Goal: Information Seeking & Learning: Learn about a topic

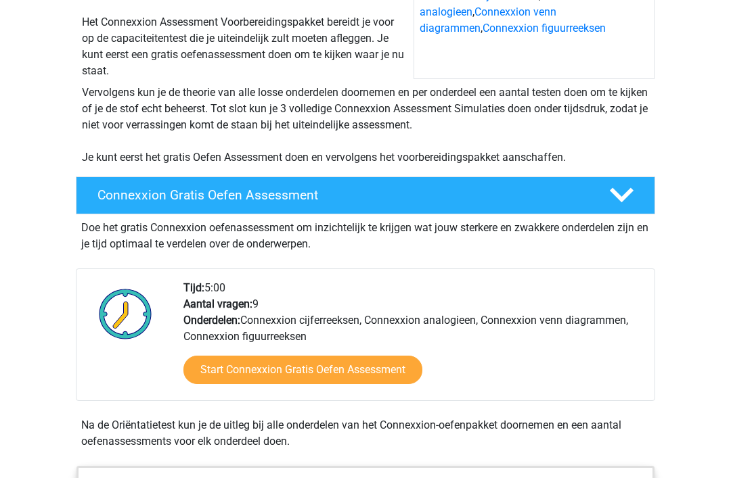
scroll to position [210, 0]
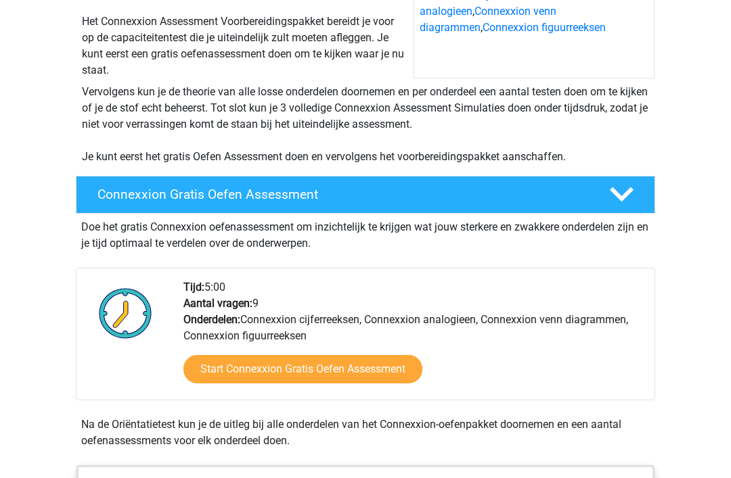
click at [210, 379] on link "Start Connexxion Gratis Oefen Assessment" at bounding box center [302, 370] width 239 height 28
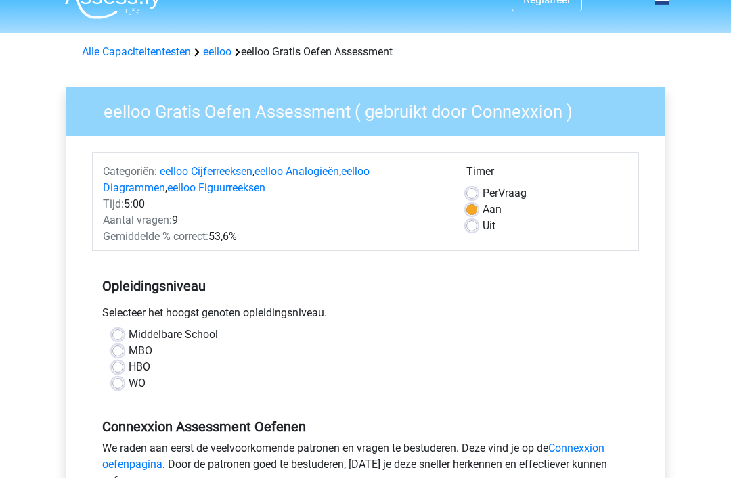
scroll to position [26, 0]
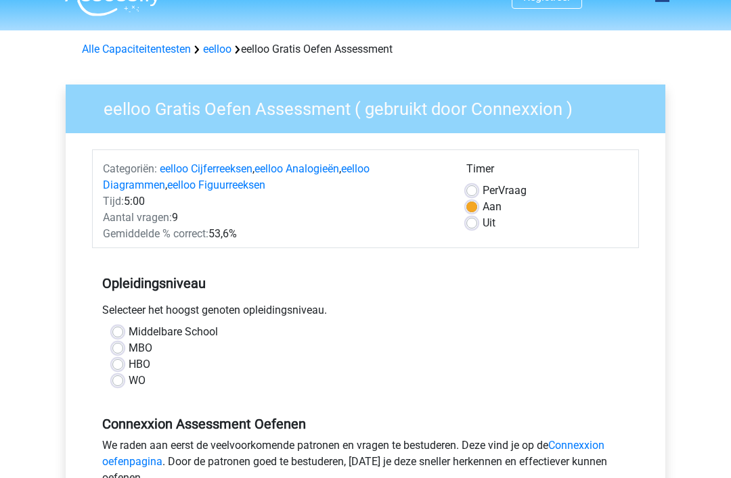
click at [129, 350] on label "MBO" at bounding box center [141, 349] width 24 height 16
click at [120, 350] on input "MBO" at bounding box center [117, 348] width 11 height 14
radio input "true"
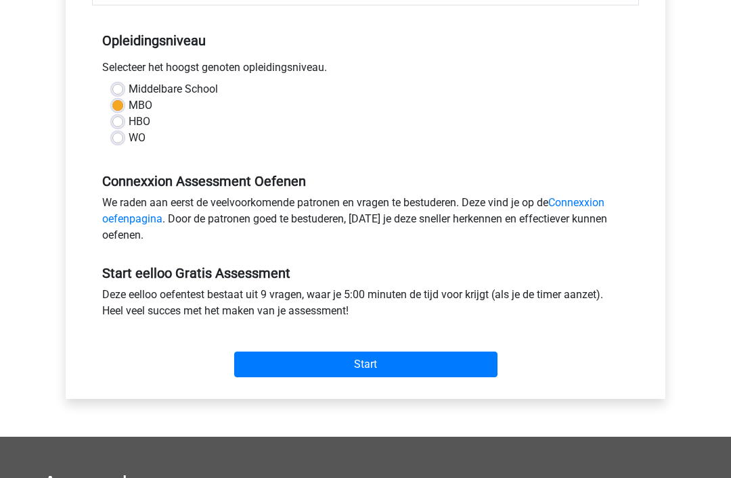
scroll to position [256, 0]
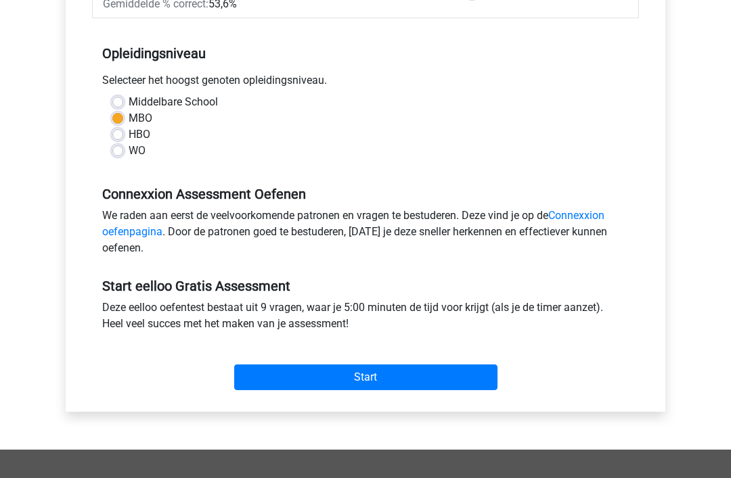
click at [234, 389] on input "Start" at bounding box center [365, 378] width 263 height 26
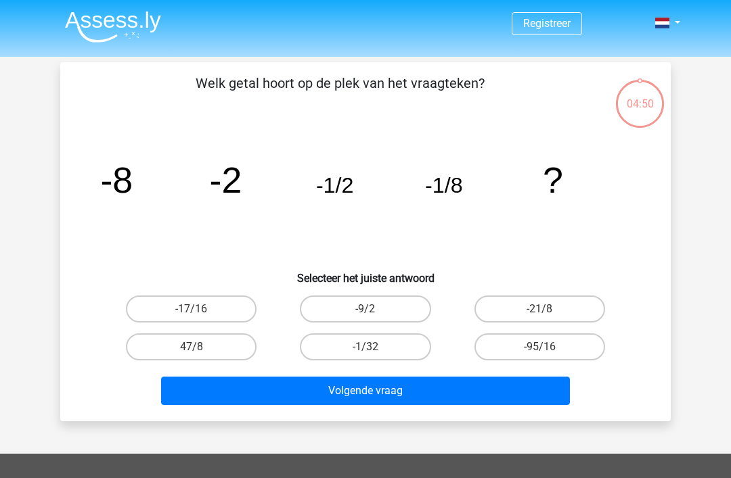
click at [576, 311] on label "-21/8" at bounding box center [539, 309] width 131 height 27
click at [548, 311] on input "-21/8" at bounding box center [543, 313] width 9 height 9
radio input "true"
click at [205, 396] on button "Volgende vraag" at bounding box center [365, 391] width 409 height 28
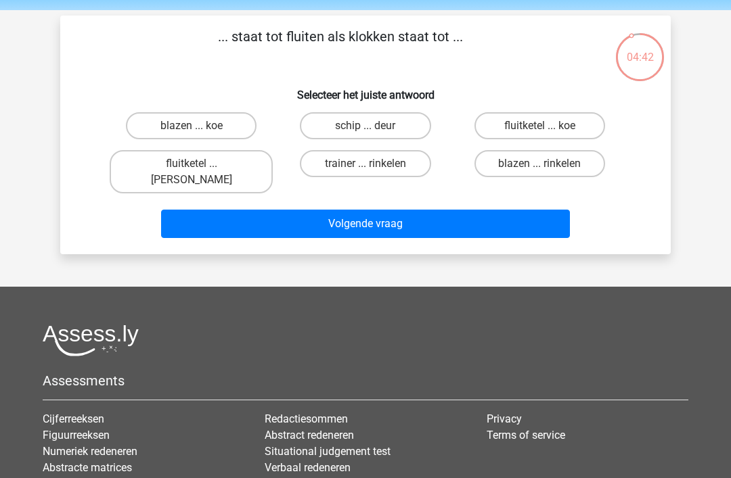
scroll to position [43, 0]
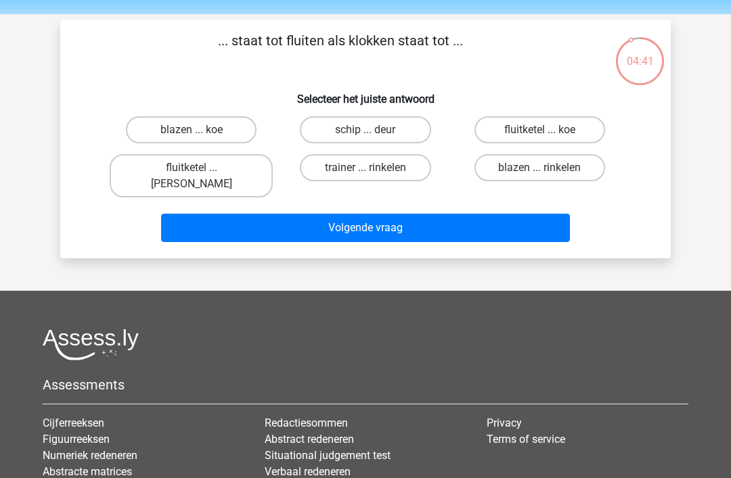
click at [133, 186] on div "fluitketel ... luiden" at bounding box center [191, 176] width 174 height 54
click at [193, 168] on input "fluitketel ... luiden" at bounding box center [195, 172] width 9 height 9
radio input "true"
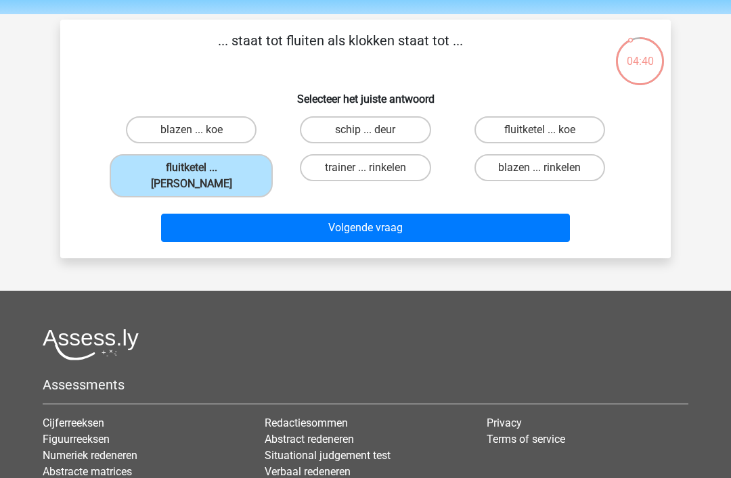
click at [200, 219] on button "Volgende vraag" at bounding box center [365, 228] width 409 height 28
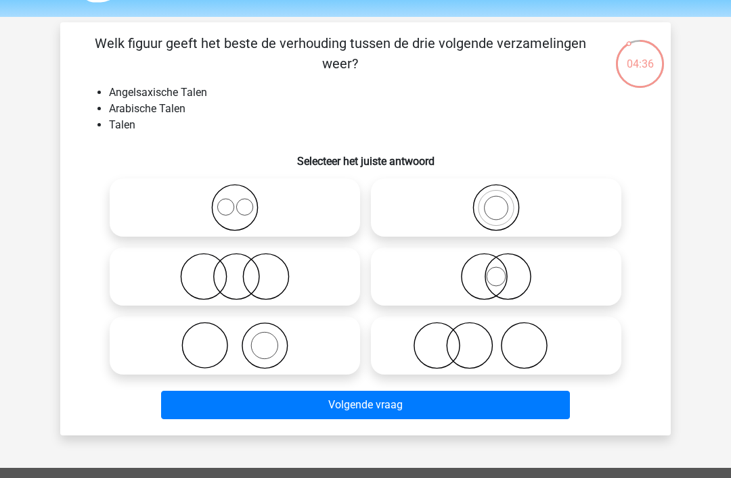
scroll to position [42, 0]
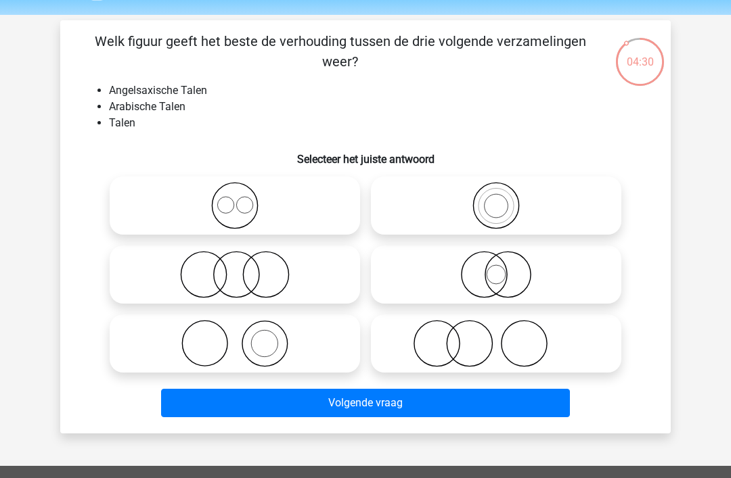
click at [189, 206] on icon at bounding box center [235, 205] width 240 height 47
click at [235, 199] on input "radio" at bounding box center [239, 194] width 9 height 9
radio input "true"
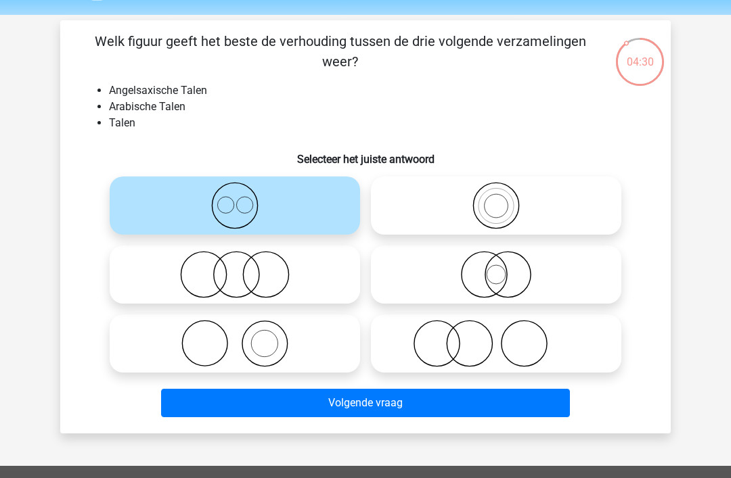
click at [340, 407] on button "Volgende vraag" at bounding box center [365, 403] width 409 height 28
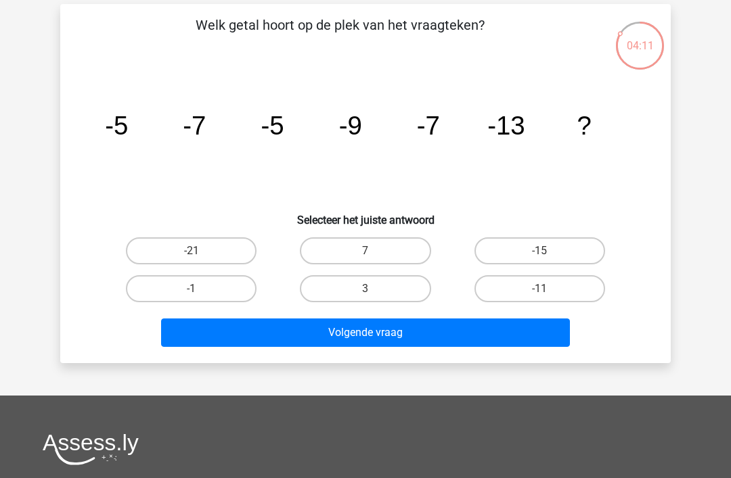
scroll to position [58, 0]
click at [572, 298] on label "-11" at bounding box center [539, 288] width 131 height 27
click at [548, 298] on input "-11" at bounding box center [543, 293] width 9 height 9
radio input "true"
click at [495, 331] on button "Volgende vraag" at bounding box center [365, 333] width 409 height 28
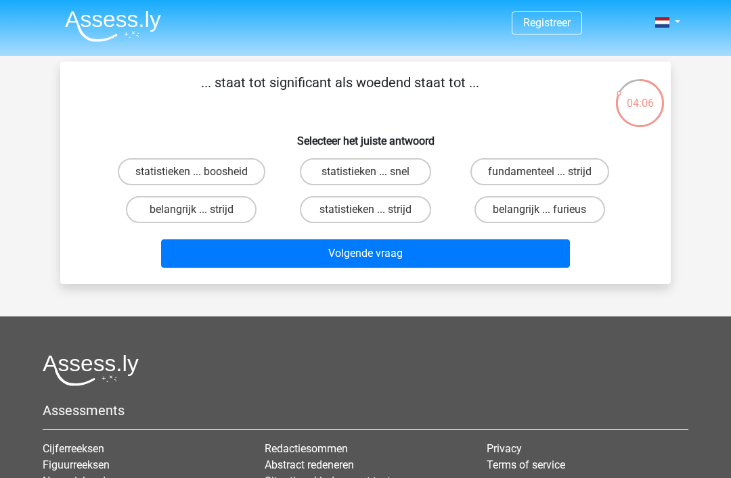
scroll to position [0, 0]
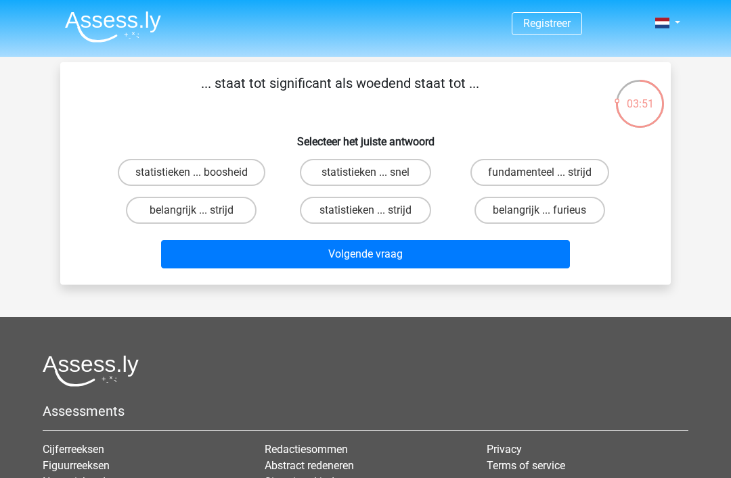
click at [567, 210] on label "belangrijk ... furieus" at bounding box center [539, 210] width 131 height 27
click at [548, 210] on input "belangrijk ... furieus" at bounding box center [543, 214] width 9 height 9
radio input "true"
click at [486, 267] on button "Volgende vraag" at bounding box center [365, 254] width 409 height 28
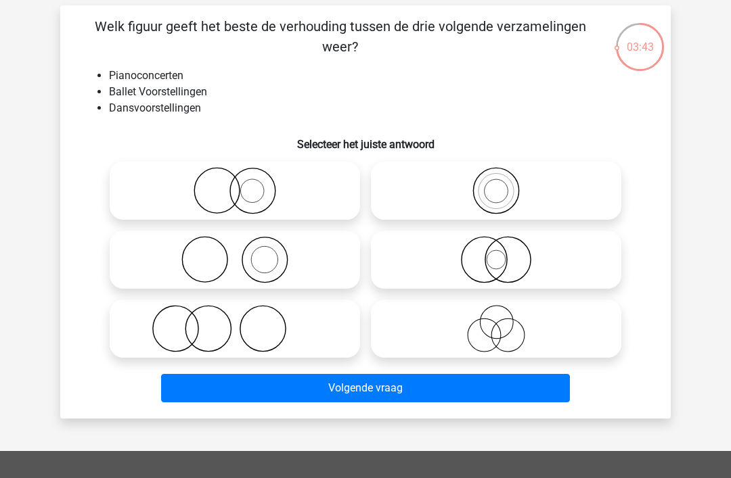
scroll to position [57, 0]
click at [144, 268] on icon at bounding box center [235, 259] width 240 height 47
click at [235, 253] on input "radio" at bounding box center [239, 248] width 9 height 9
radio input "true"
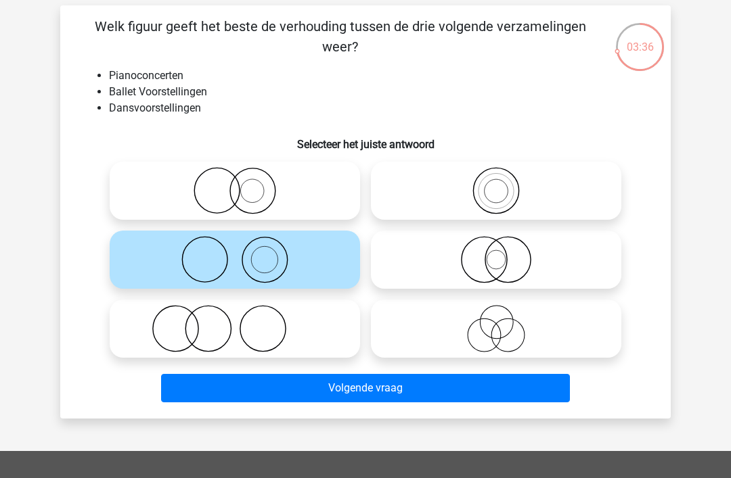
click at [162, 331] on icon at bounding box center [235, 328] width 240 height 47
click at [235, 322] on input "radio" at bounding box center [239, 317] width 9 height 9
radio input "true"
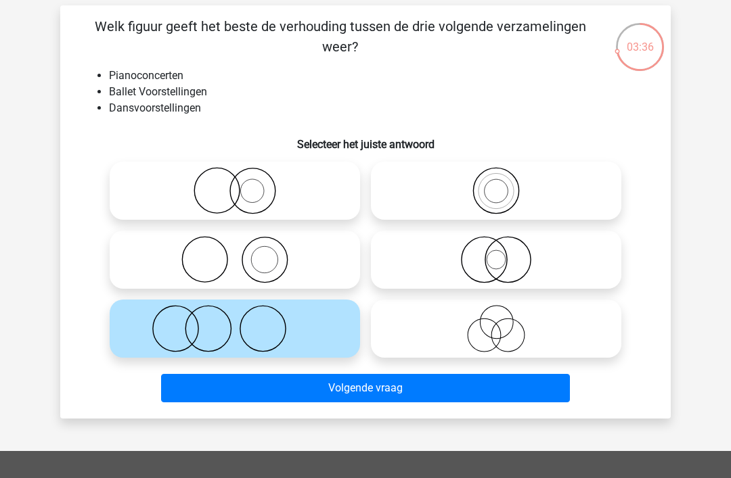
click at [495, 387] on button "Volgende vraag" at bounding box center [365, 388] width 409 height 28
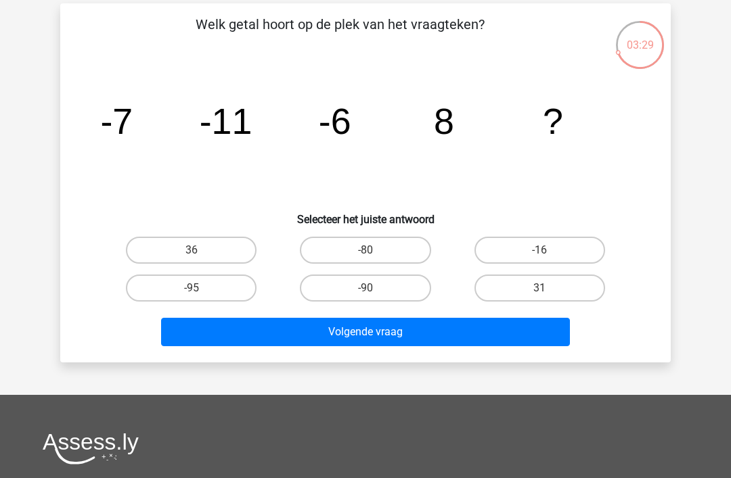
scroll to position [53, 0]
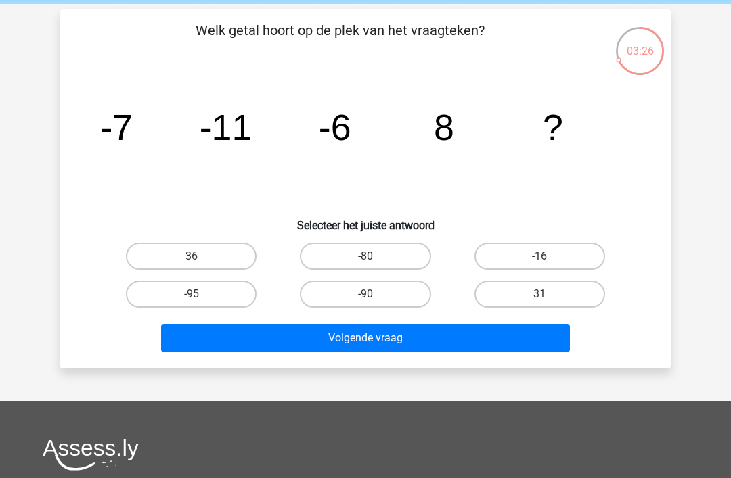
click at [566, 257] on label "-16" at bounding box center [539, 256] width 131 height 27
click at [548, 257] on input "-16" at bounding box center [543, 260] width 9 height 9
radio input "true"
click at [508, 344] on button "Volgende vraag" at bounding box center [365, 338] width 409 height 28
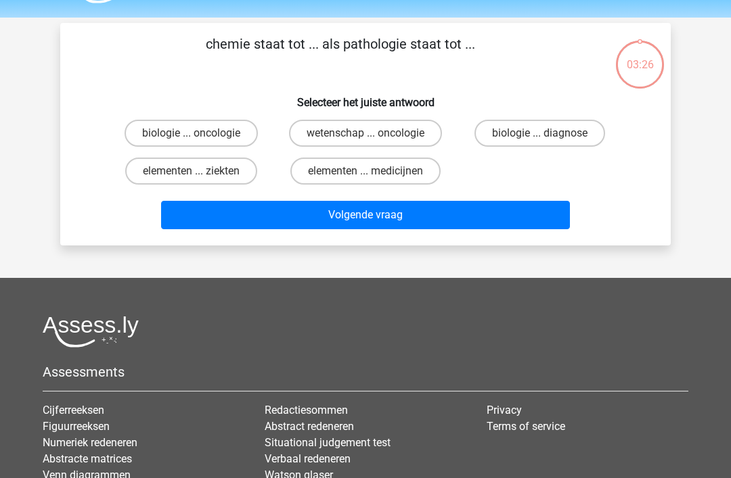
scroll to position [0, 0]
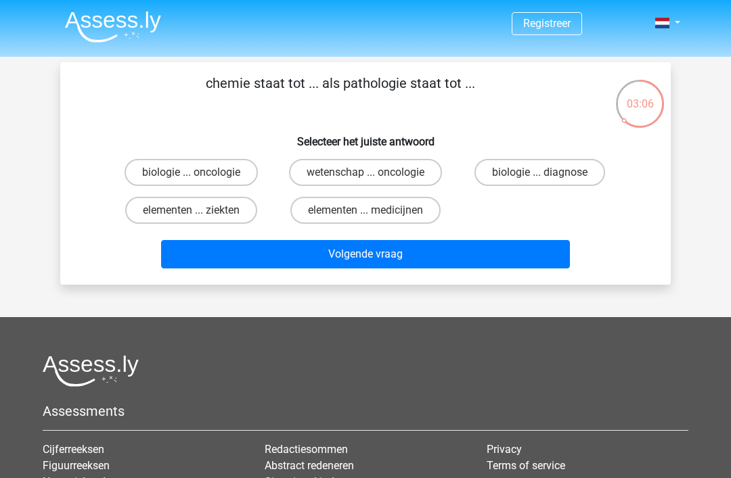
click at [384, 175] on label "wetenschap ... oncologie" at bounding box center [365, 172] width 153 height 27
click at [374, 175] on input "wetenschap ... oncologie" at bounding box center [369, 177] width 9 height 9
radio input "true"
click at [436, 269] on button "Volgende vraag" at bounding box center [365, 254] width 409 height 28
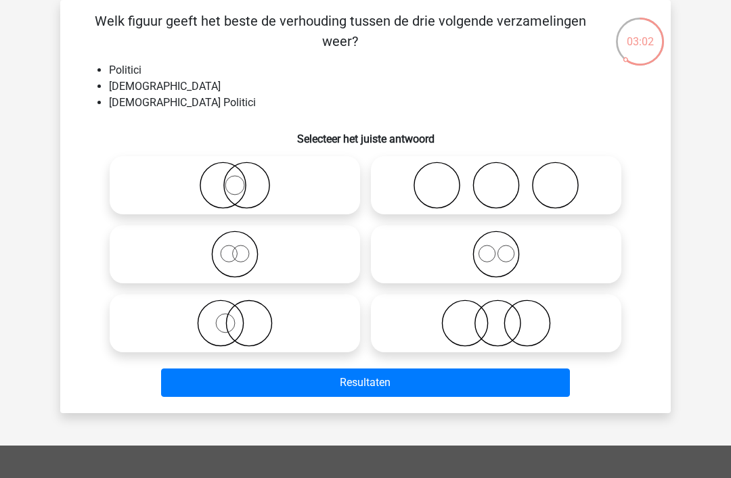
scroll to position [25, 0]
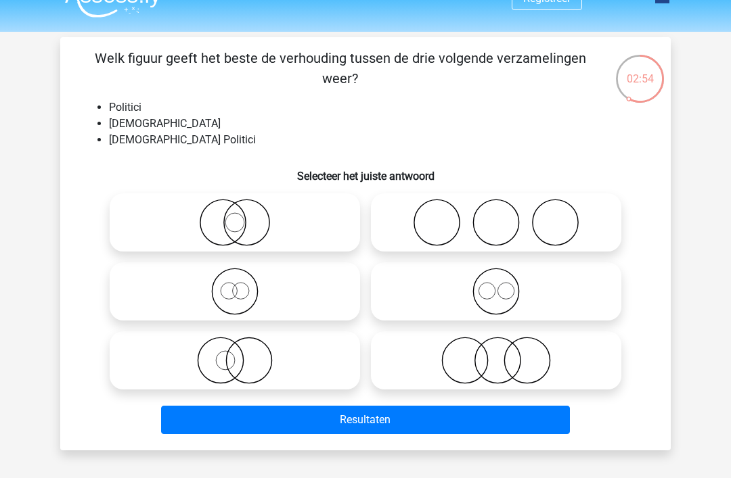
click at [164, 296] on icon at bounding box center [235, 291] width 240 height 47
click at [235, 285] on input "radio" at bounding box center [239, 280] width 9 height 9
radio input "true"
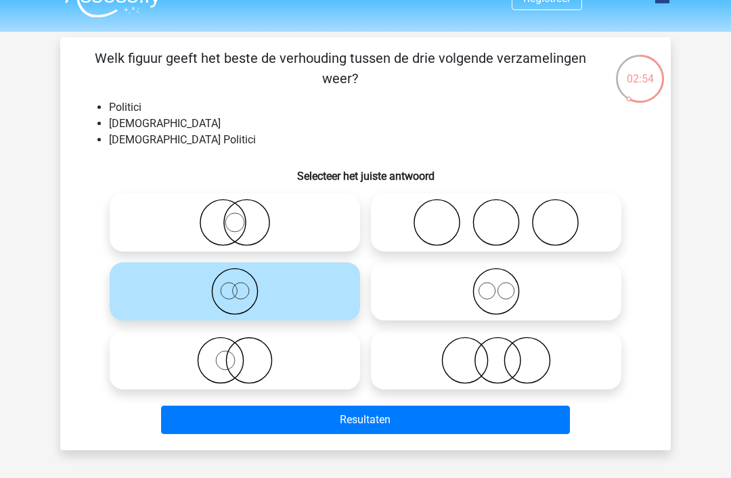
click at [458, 431] on button "Resultaten" at bounding box center [365, 420] width 409 height 28
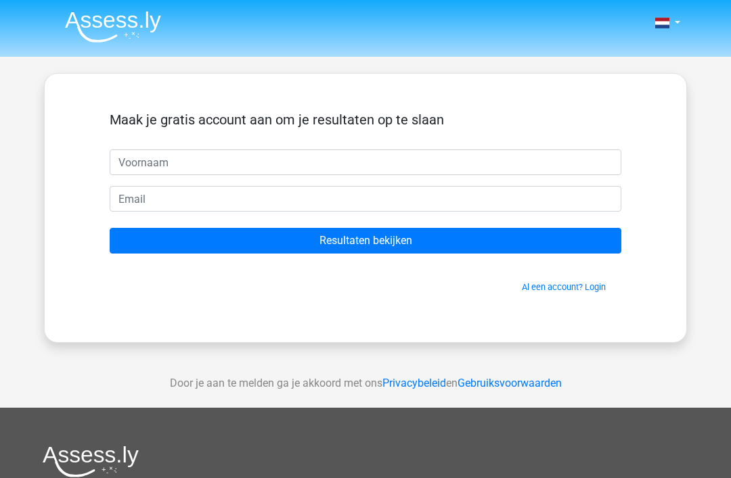
click at [133, 162] on input "text" at bounding box center [366, 163] width 512 height 26
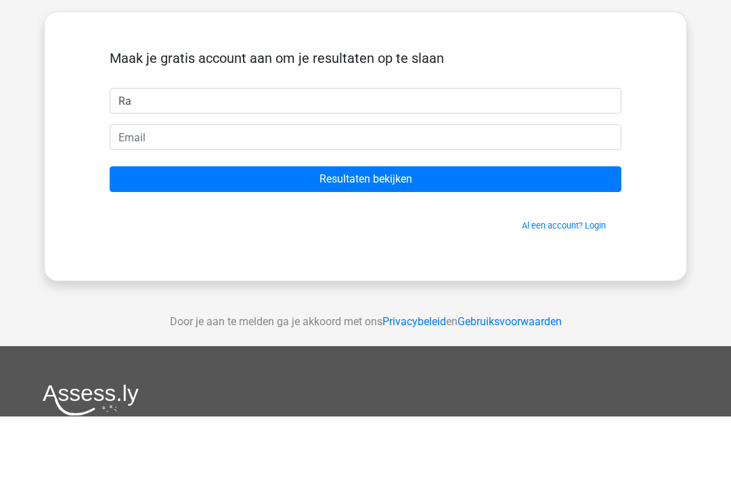
type input "R"
type input "Bram"
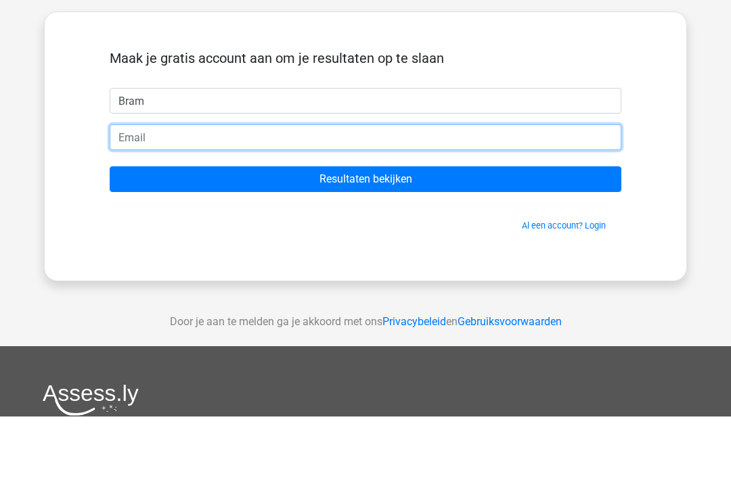
click at [136, 186] on input "email" at bounding box center [366, 199] width 512 height 26
type input "[EMAIL_ADDRESS][DOMAIN_NAME]"
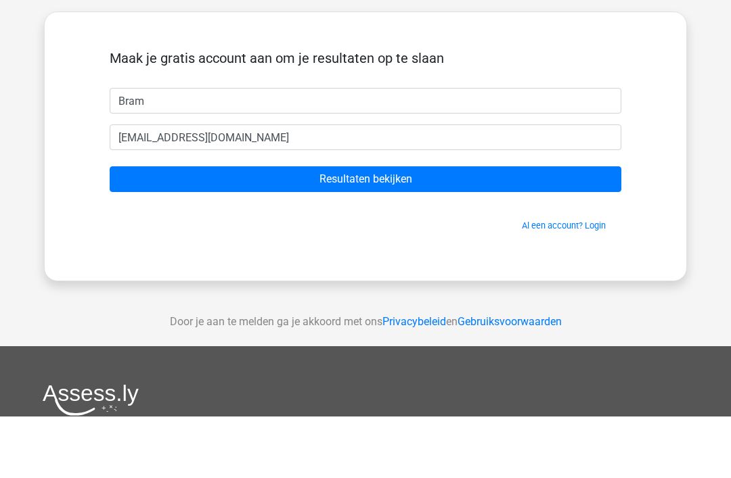
click at [693, 147] on div "Nederlands English" at bounding box center [365, 382] width 731 height 765
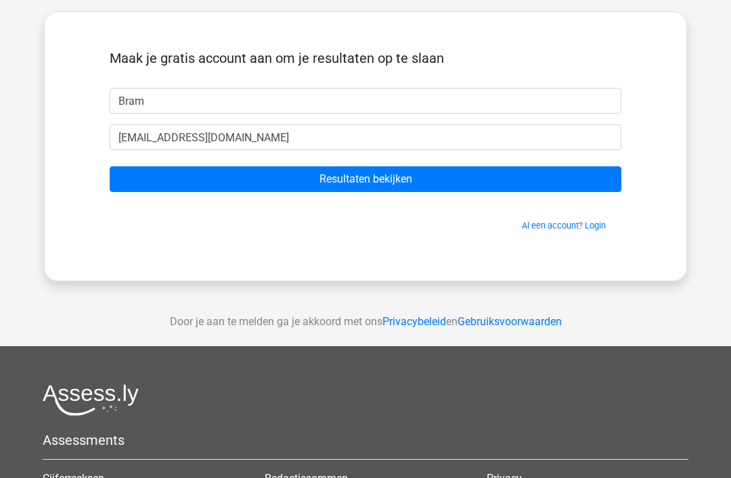
click at [446, 179] on input "Resultaten bekijken" at bounding box center [366, 179] width 512 height 26
click at [583, 191] on input "Resultaten bekijken" at bounding box center [366, 179] width 512 height 26
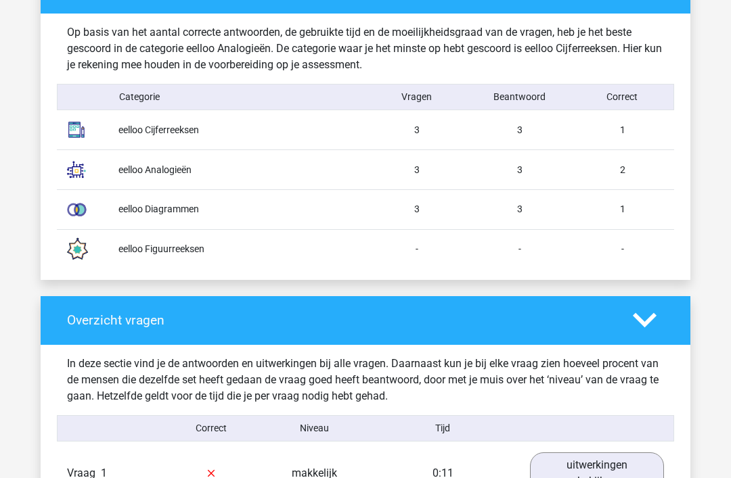
scroll to position [1074, 0]
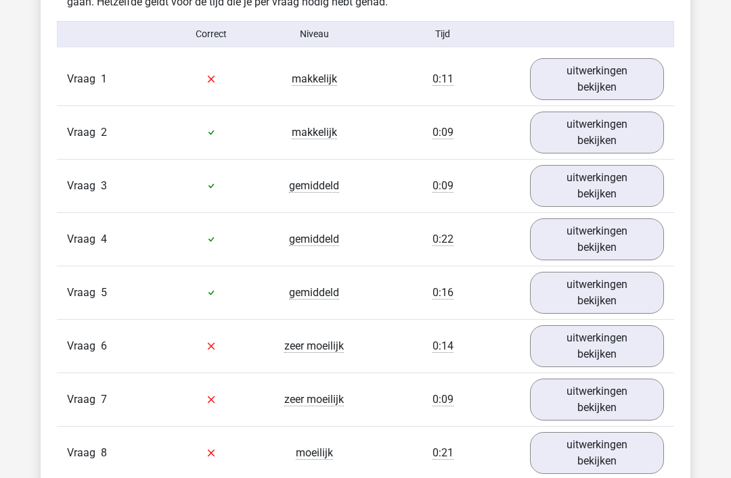
click at [633, 86] on link "uitwerkingen bekijken" at bounding box center [597, 80] width 134 height 42
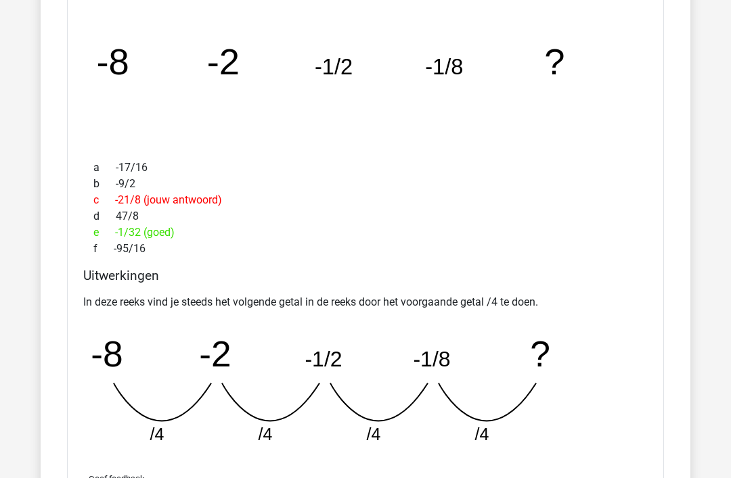
scroll to position [1616, 0]
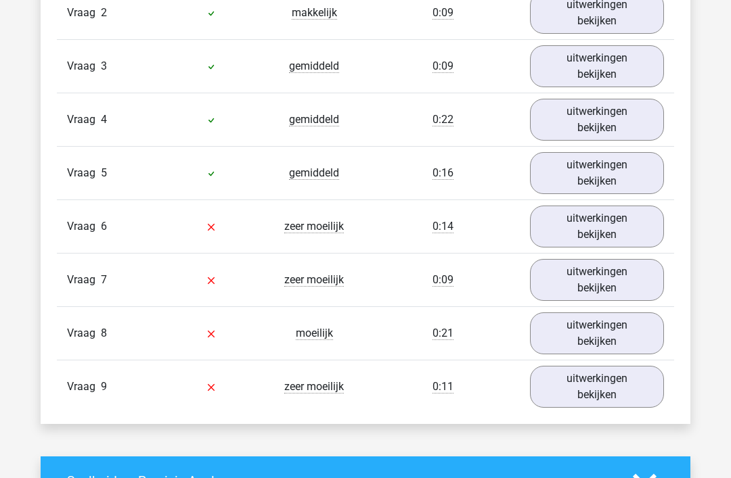
click at [625, 181] on link "uitwerkingen bekijken" at bounding box center [597, 174] width 134 height 42
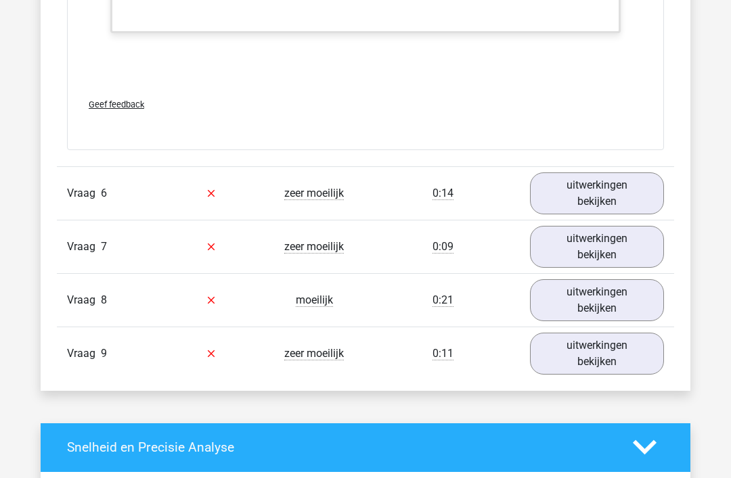
scroll to position [2886, 0]
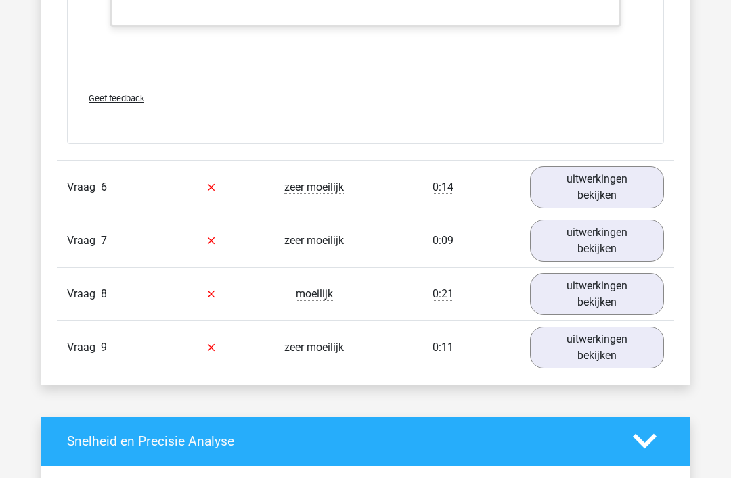
click at [641, 215] on div "Vraag 7 zeer moeilijk 0:09 uitwerkingen bekijken" at bounding box center [365, 240] width 617 height 53
click at [626, 202] on link "uitwerkingen bekijken" at bounding box center [597, 188] width 134 height 42
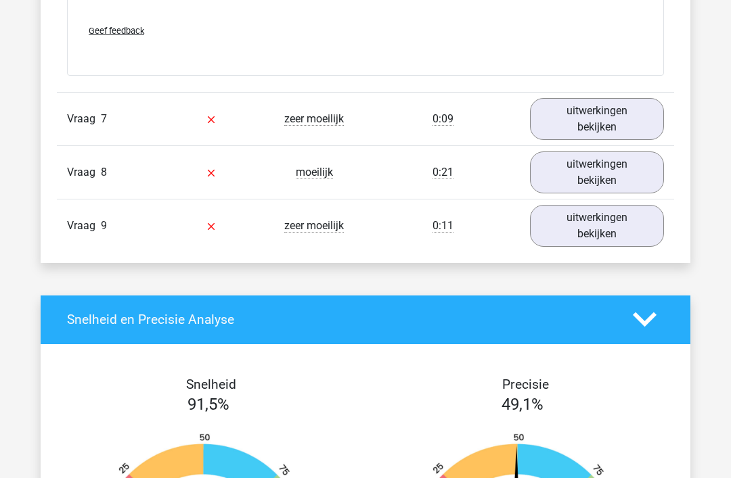
scroll to position [3526, 0]
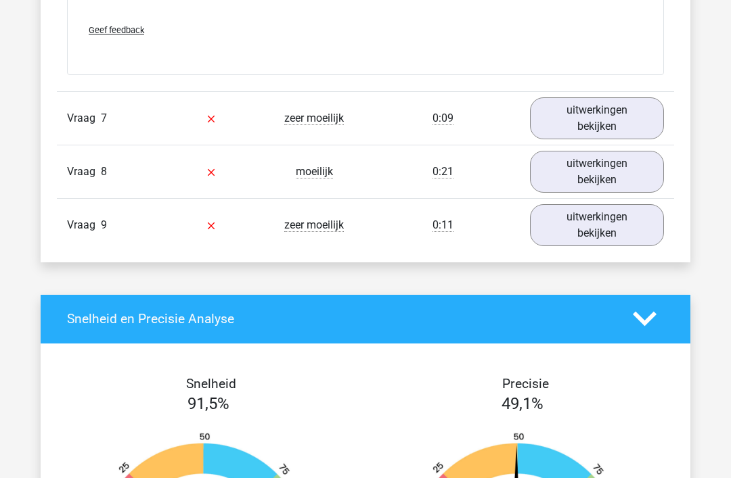
click at [634, 115] on link "uitwerkingen bekijken" at bounding box center [597, 118] width 134 height 42
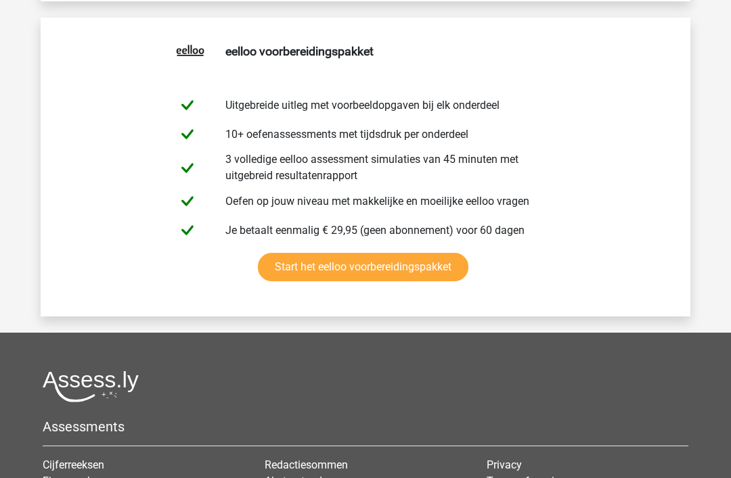
scroll to position [5375, 0]
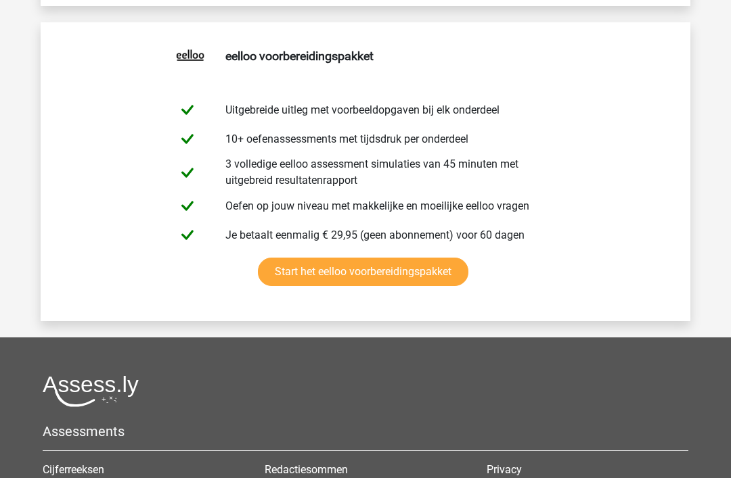
click at [394, 286] on link "Start het eelloo voorbereidingspakket" at bounding box center [363, 272] width 210 height 28
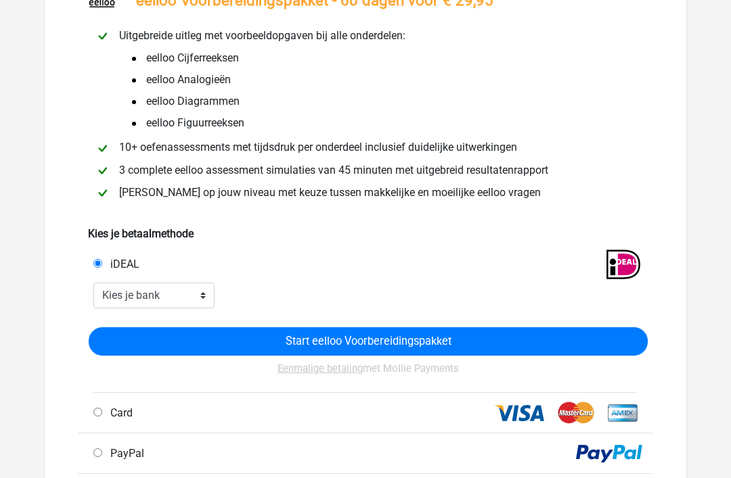
scroll to position [112, 0]
click at [122, 298] on select "Kies je bank ABN AMRO ING Rabobank ASN Bank bunq Knab N26 NN Regiobank Revolut …" at bounding box center [153, 296] width 121 height 26
select select "ideal_[SWIFT_CODE]"
click at [528, 349] on input "Start eelloo Voorbereidingspakket" at bounding box center [368, 341] width 559 height 28
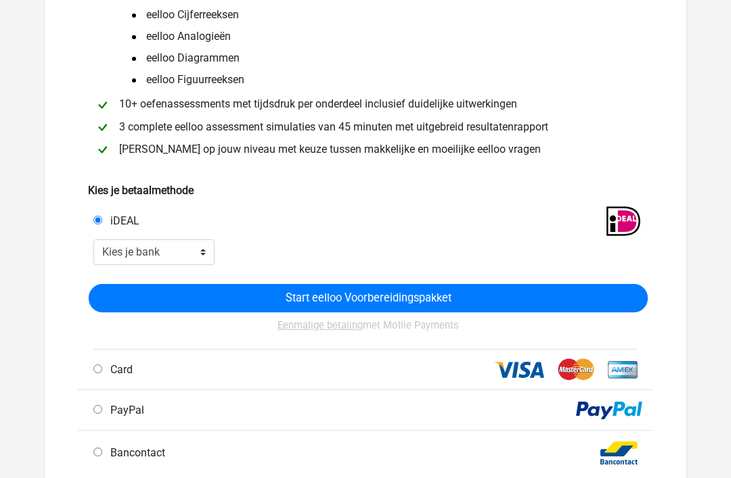
click at [407, 296] on input "Start eelloo Voorbereidingspakket" at bounding box center [368, 298] width 559 height 28
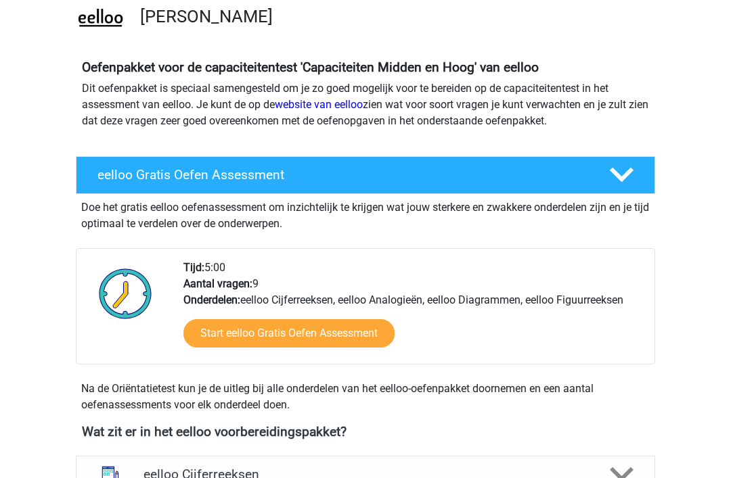
scroll to position [482, 0]
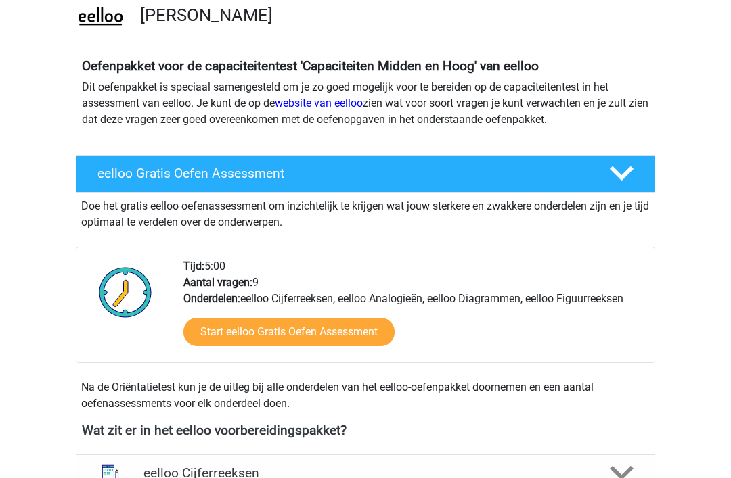
click at [238, 340] on link "Start eelloo Gratis Oefen Assessment" at bounding box center [288, 332] width 211 height 28
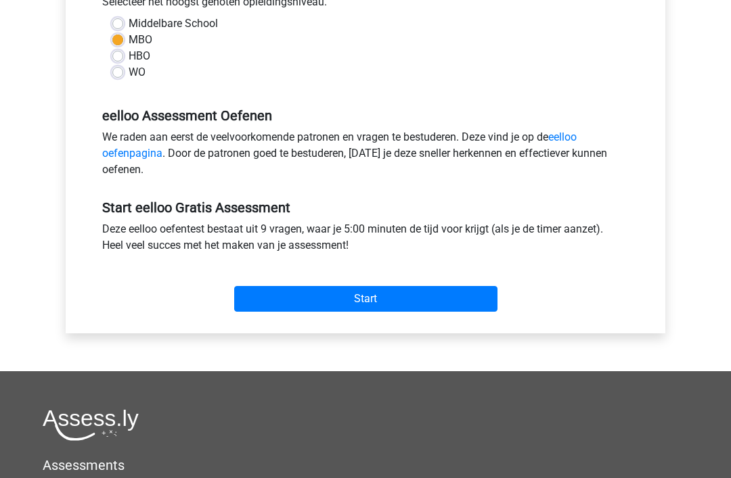
scroll to position [327, 0]
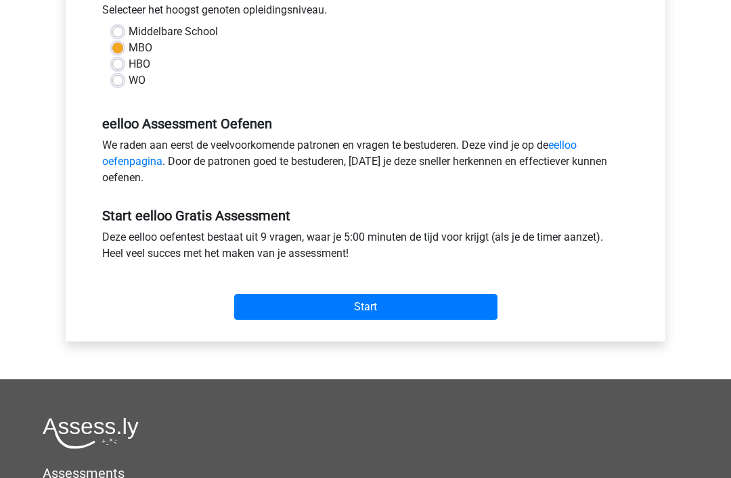
click at [286, 317] on input "Start" at bounding box center [365, 307] width 263 height 26
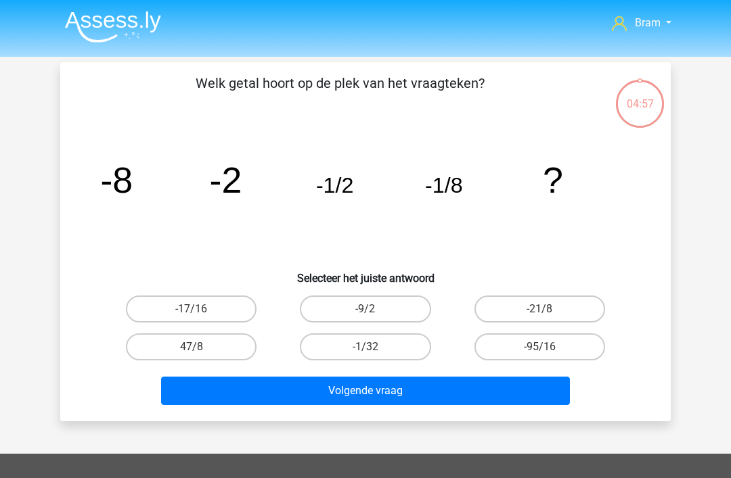
click at [392, 392] on button "Volgende vraag" at bounding box center [365, 391] width 409 height 28
click at [383, 348] on label "-1/32" at bounding box center [365, 347] width 131 height 27
click at [374, 348] on input "-1/32" at bounding box center [369, 351] width 9 height 9
radio input "true"
click at [378, 401] on button "Volgende vraag" at bounding box center [365, 391] width 409 height 28
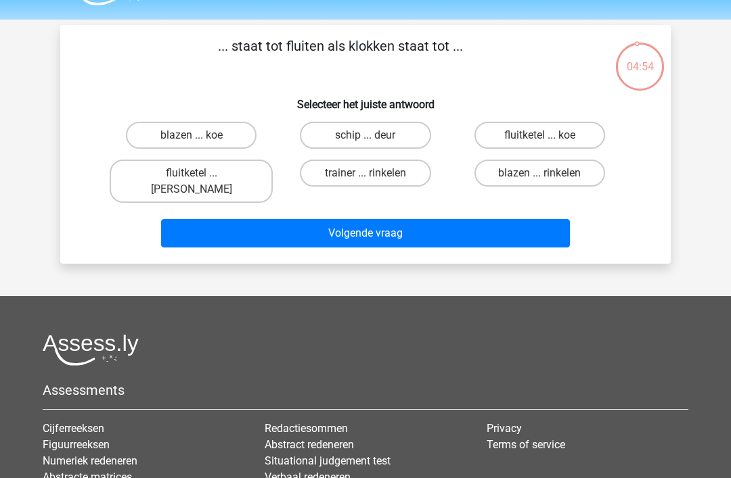
scroll to position [36, 0]
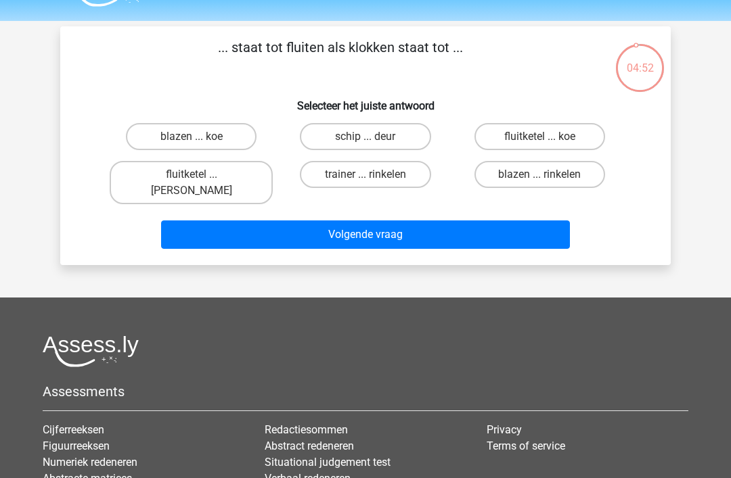
click at [193, 179] on input "fluitketel ... luiden" at bounding box center [195, 179] width 9 height 9
radio input "true"
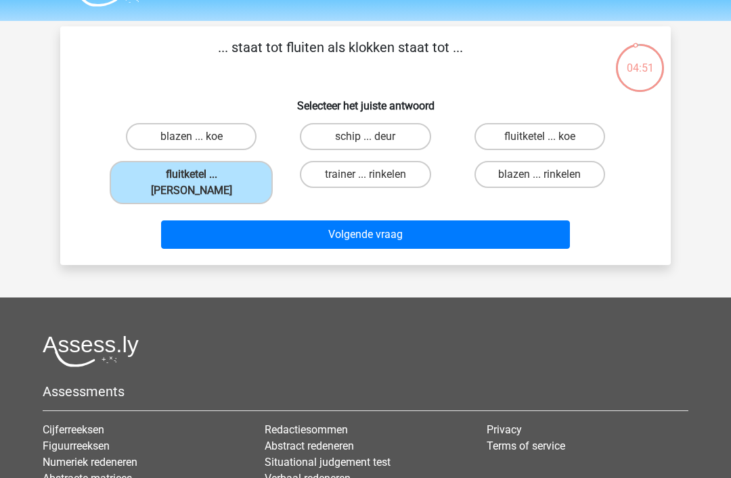
click at [258, 228] on button "Volgende vraag" at bounding box center [365, 235] width 409 height 28
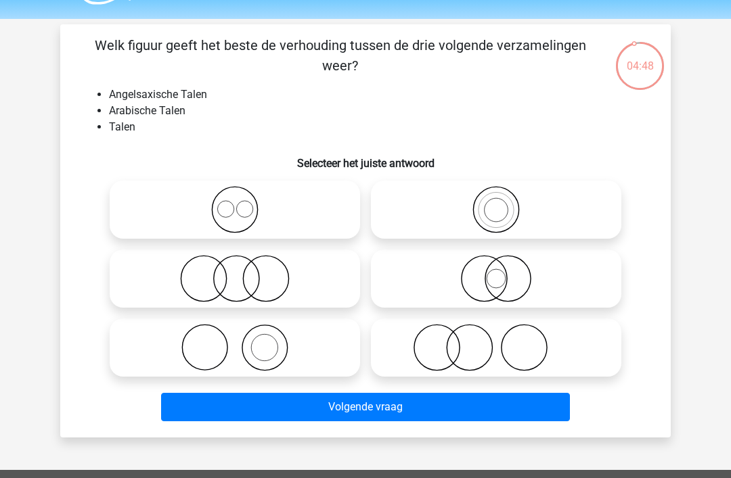
scroll to position [38, 0]
click at [248, 220] on icon at bounding box center [235, 209] width 240 height 47
click at [244, 203] on input "radio" at bounding box center [239, 198] width 9 height 9
radio input "true"
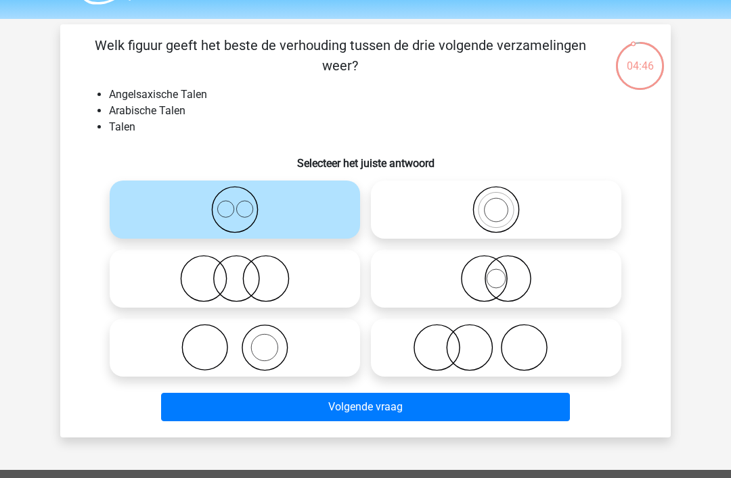
click at [300, 407] on button "Volgende vraag" at bounding box center [365, 407] width 409 height 28
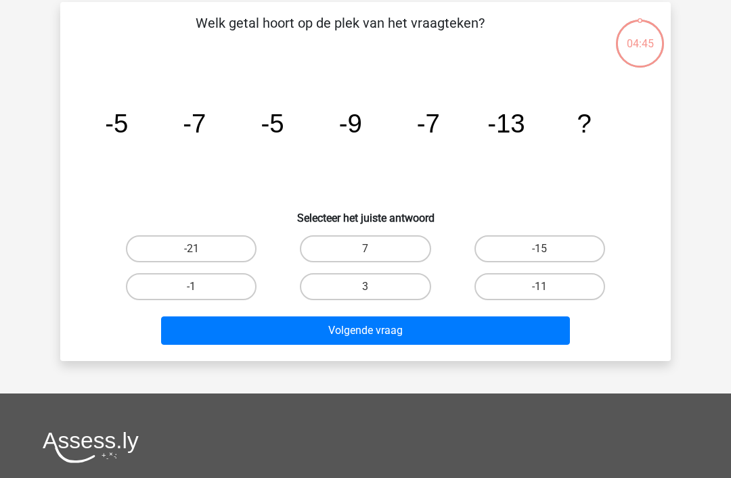
scroll to position [62, 0]
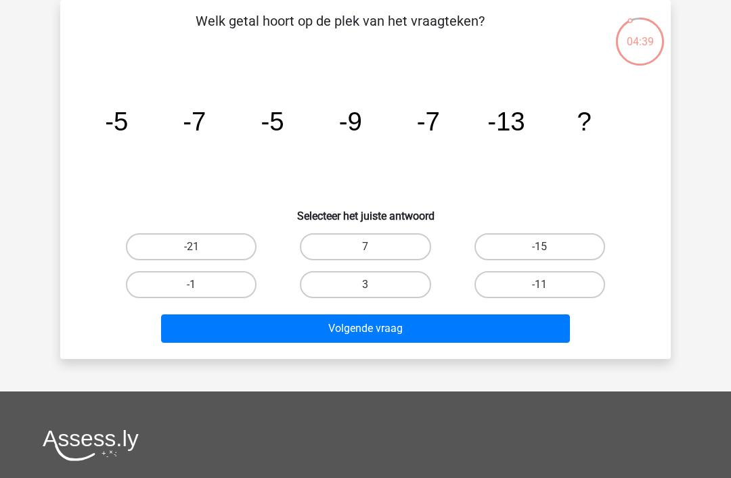
click at [559, 254] on label "-15" at bounding box center [539, 246] width 131 height 27
click at [548, 254] on input "-15" at bounding box center [543, 251] width 9 height 9
radio input "true"
click at [478, 327] on button "Volgende vraag" at bounding box center [365, 329] width 409 height 28
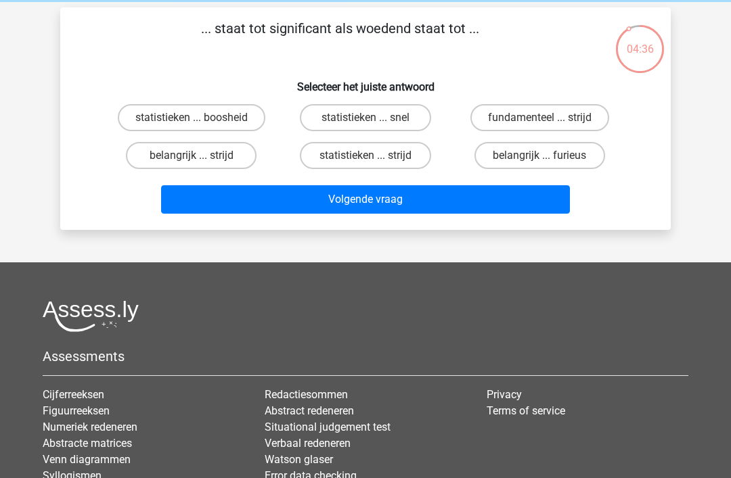
scroll to position [12, 0]
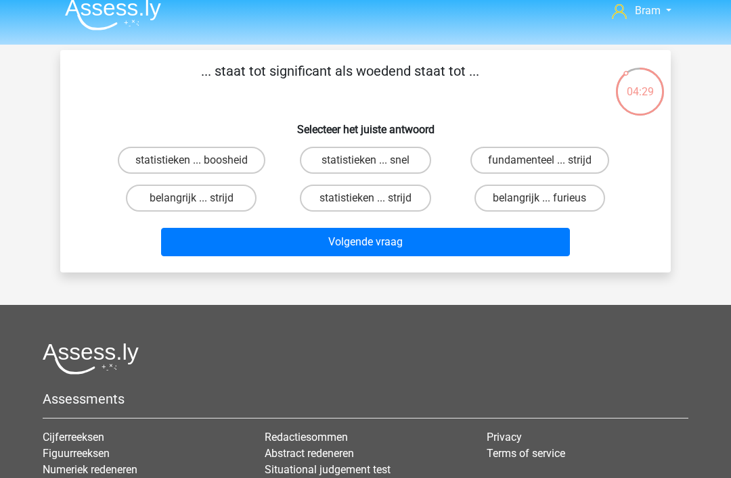
click at [552, 205] on label "belangrijk ... furieus" at bounding box center [539, 198] width 131 height 27
click at [548, 205] on input "belangrijk ... furieus" at bounding box center [543, 202] width 9 height 9
radio input "true"
click at [472, 256] on button "Volgende vraag" at bounding box center [365, 242] width 409 height 28
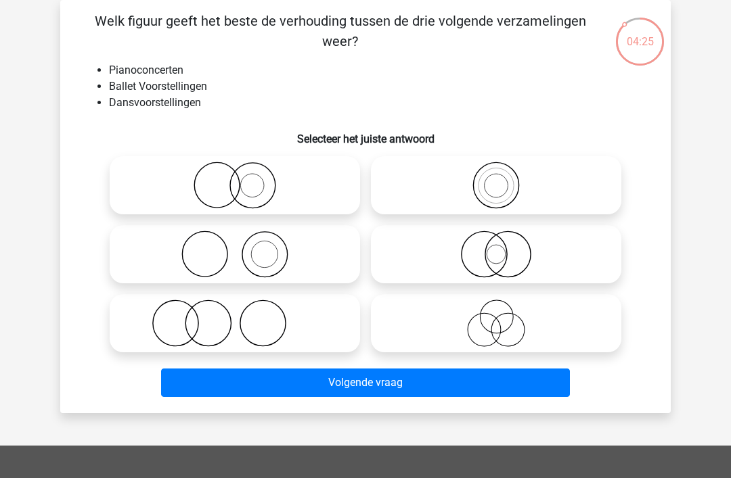
scroll to position [58, 0]
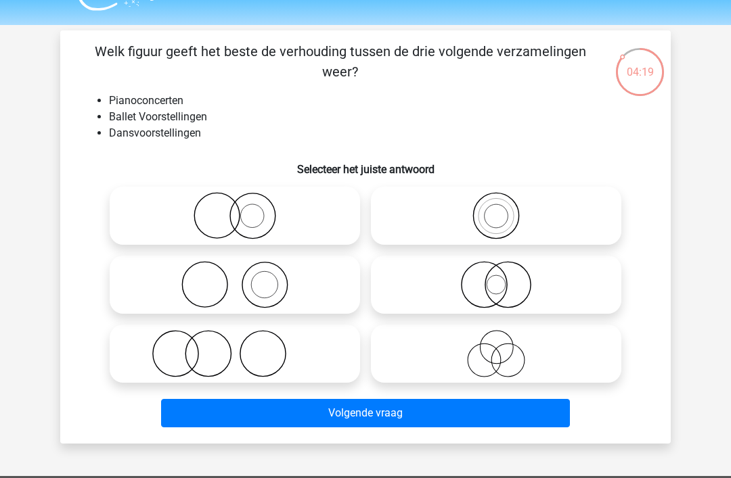
click at [269, 281] on icon at bounding box center [235, 284] width 240 height 47
click at [244, 278] on input "radio" at bounding box center [239, 273] width 9 height 9
radio input "true"
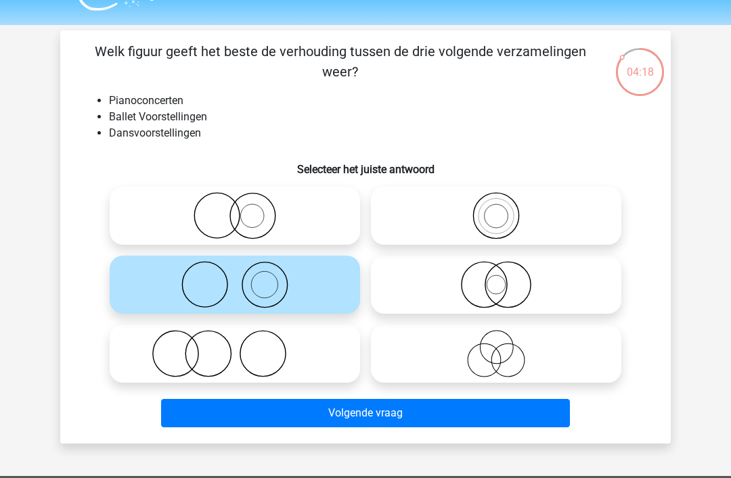
click at [353, 420] on button "Volgende vraag" at bounding box center [365, 413] width 409 height 28
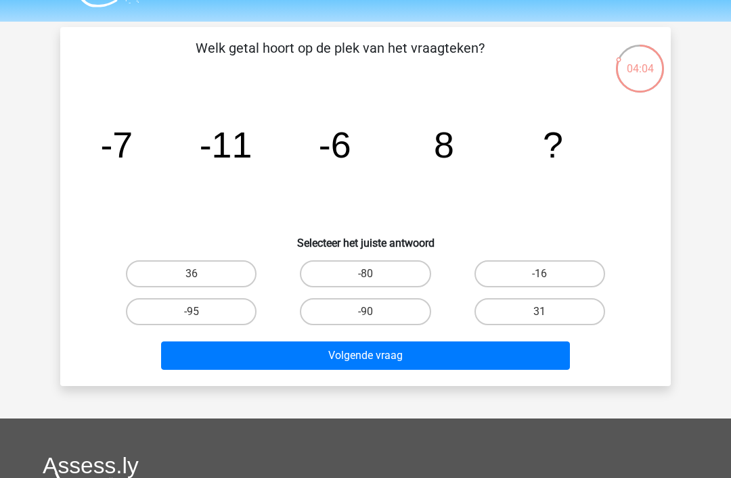
scroll to position [35, 0]
click at [577, 267] on label "-16" at bounding box center [539, 273] width 131 height 27
click at [548, 274] on input "-16" at bounding box center [543, 278] width 9 height 9
radio input "true"
click at [443, 365] on button "Volgende vraag" at bounding box center [365, 356] width 409 height 28
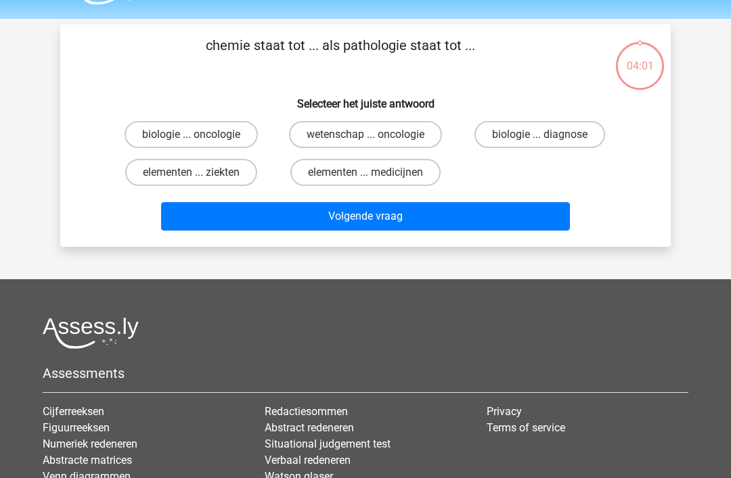
scroll to position [36, 0]
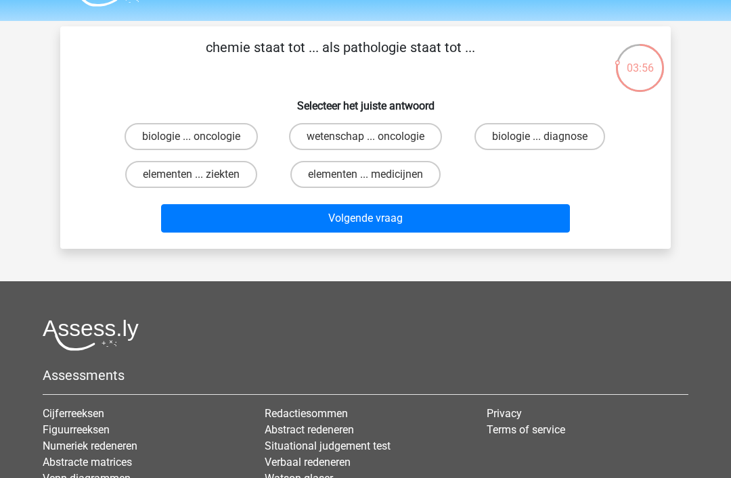
click at [392, 188] on label "elementen ... medicijnen" at bounding box center [365, 174] width 150 height 27
click at [374, 183] on input "elementen ... medicijnen" at bounding box center [369, 179] width 9 height 9
radio input "true"
click at [440, 233] on button "Volgende vraag" at bounding box center [365, 218] width 409 height 28
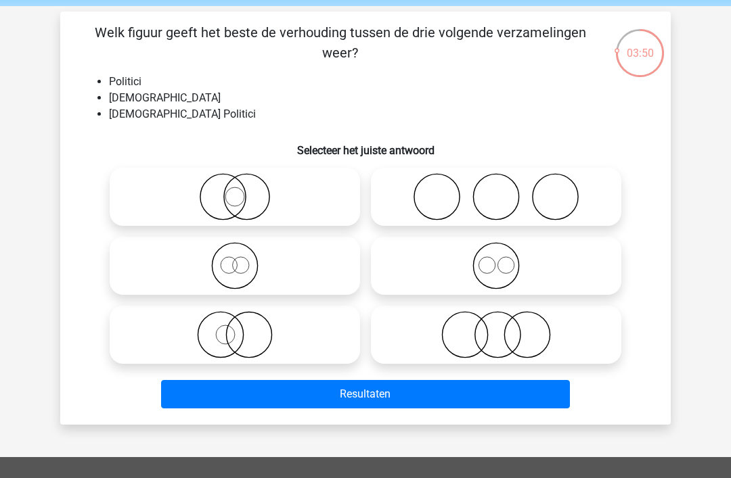
scroll to position [35, 0]
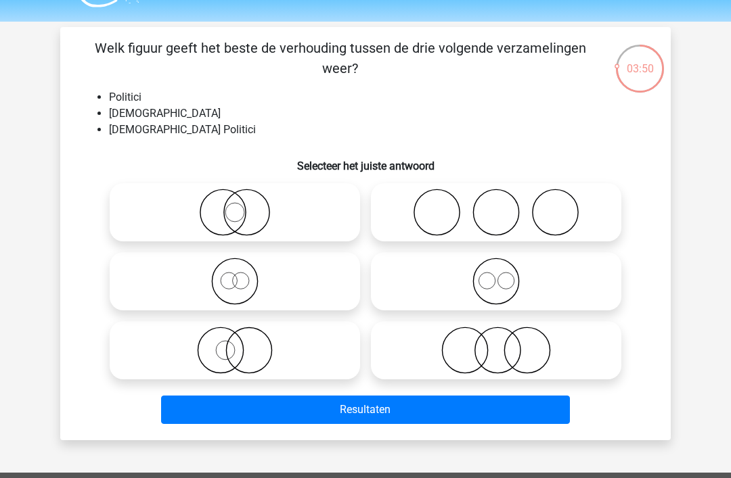
click at [254, 290] on icon at bounding box center [235, 281] width 240 height 47
click at [244, 275] on input "radio" at bounding box center [239, 270] width 9 height 9
radio input "true"
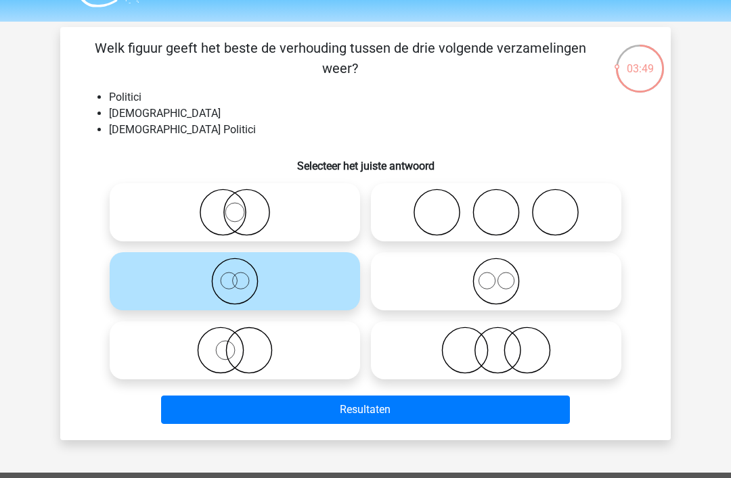
click at [387, 419] on button "Resultaten" at bounding box center [365, 410] width 409 height 28
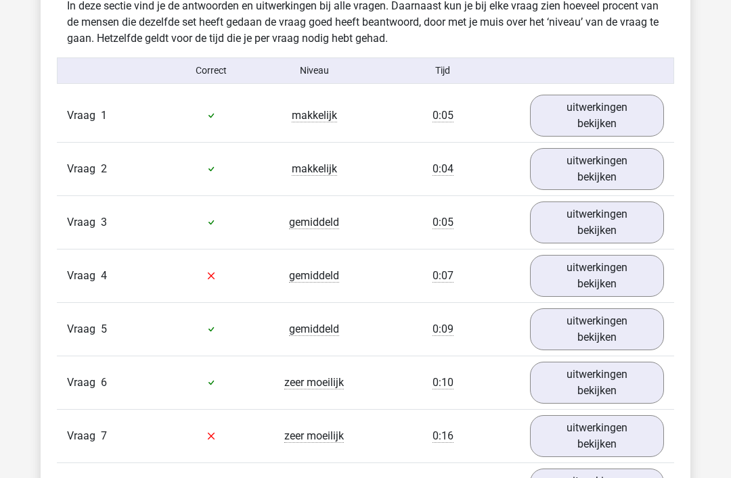
click at [632, 279] on link "uitwerkingen bekijken" at bounding box center [597, 277] width 134 height 42
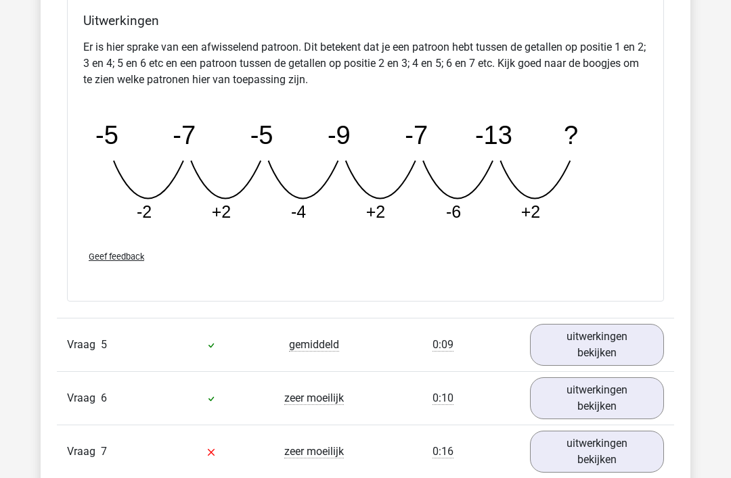
scroll to position [1730, 0]
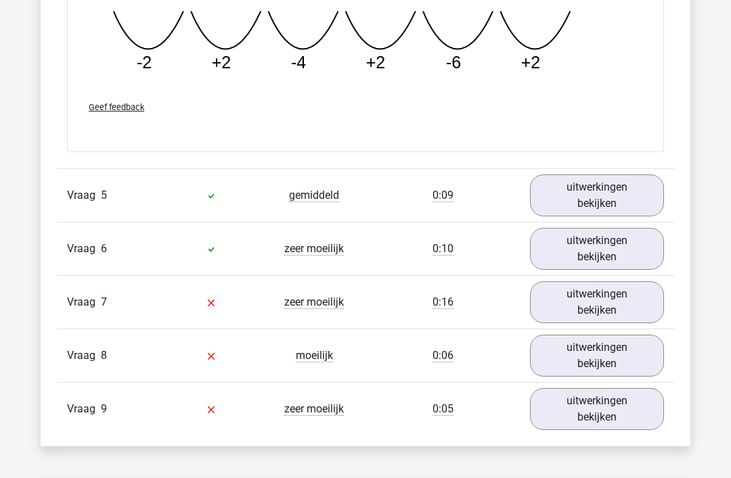
click at [628, 200] on link "uitwerkingen bekijken" at bounding box center [597, 196] width 134 height 42
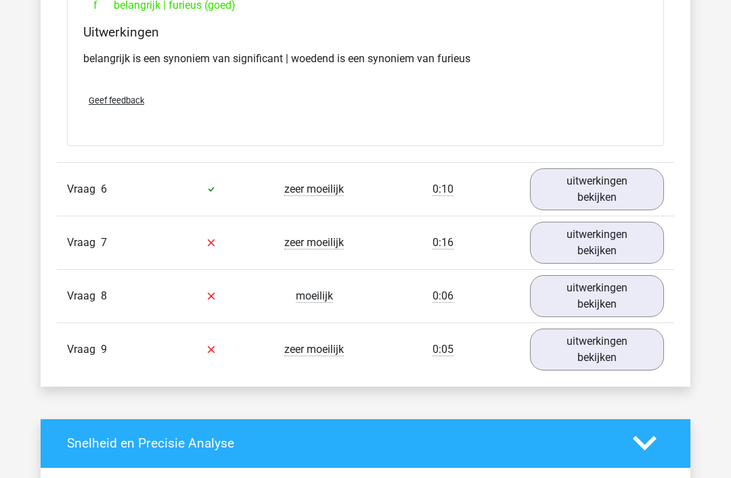
click at [637, 244] on link "uitwerkingen bekijken" at bounding box center [597, 244] width 134 height 42
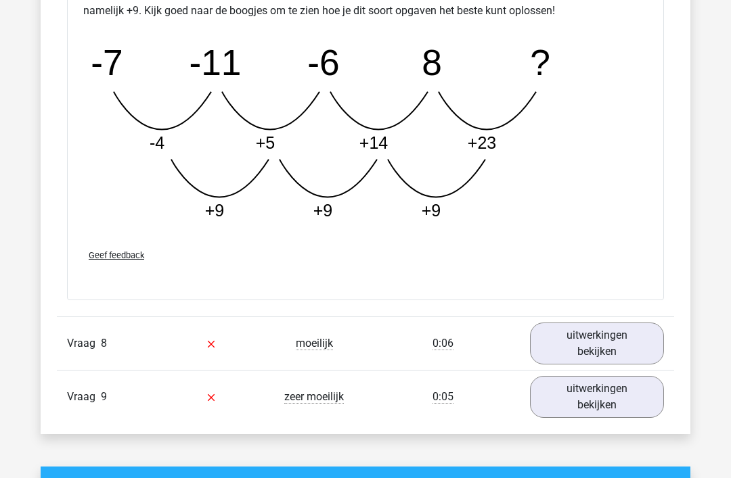
scroll to position [2876, 0]
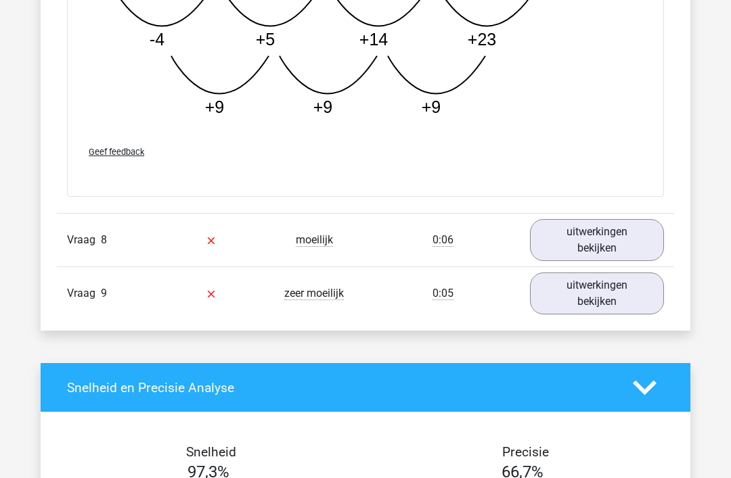
click at [633, 246] on link "uitwerkingen bekijken" at bounding box center [597, 240] width 134 height 42
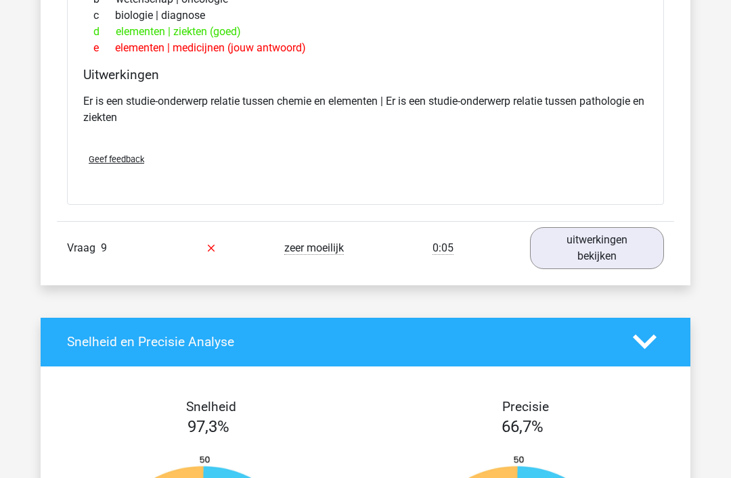
scroll to position [3332, 0]
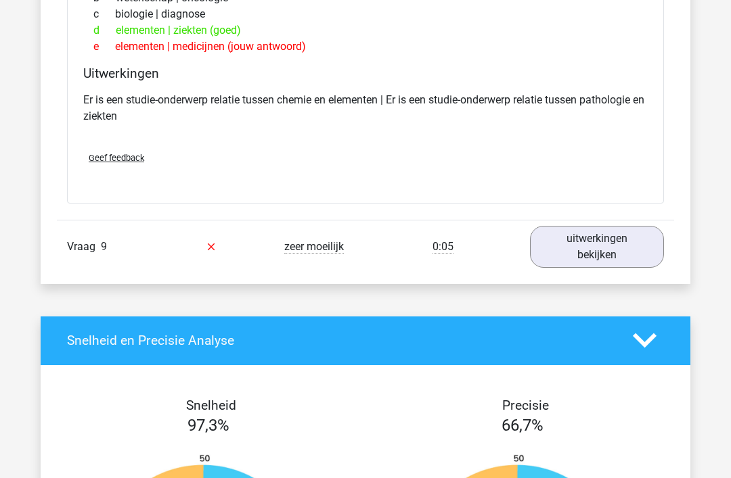
click at [642, 258] on link "uitwerkingen bekijken" at bounding box center [597, 247] width 134 height 42
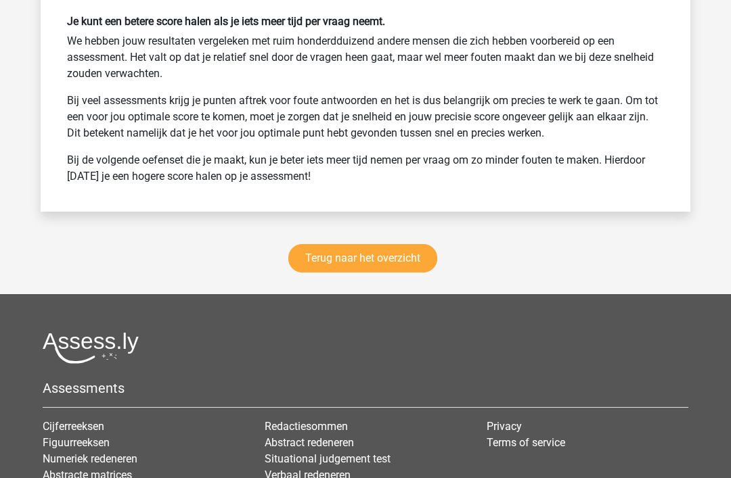
scroll to position [4662, 0]
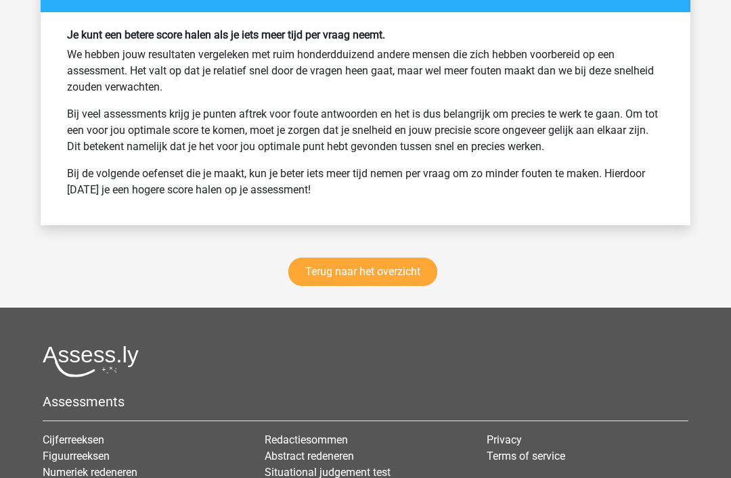
click at [390, 274] on link "Terug naar het overzicht" at bounding box center [362, 272] width 149 height 28
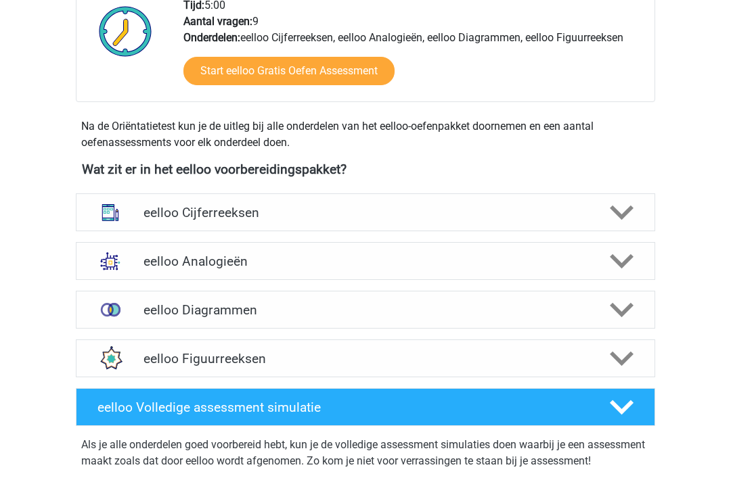
scroll to position [346, 0]
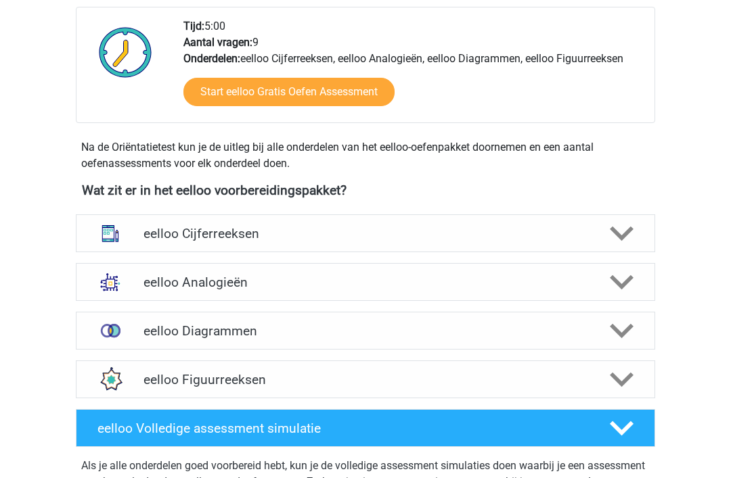
click at [607, 231] on div at bounding box center [620, 234] width 46 height 24
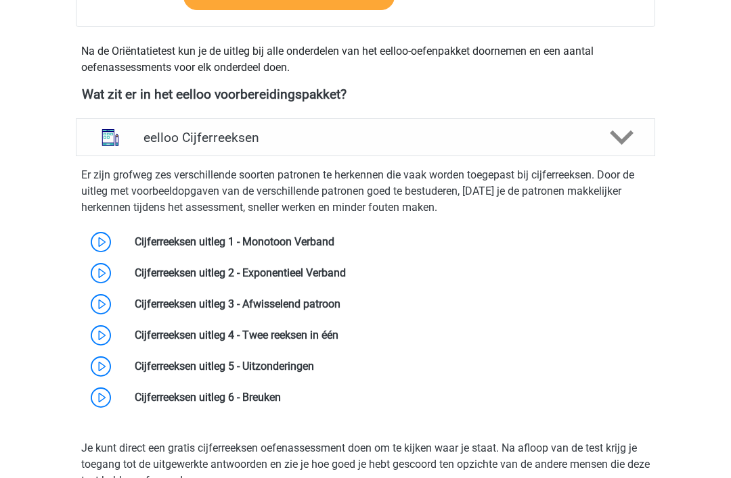
scroll to position [443, 0]
click at [334, 240] on link at bounding box center [334, 241] width 0 height 13
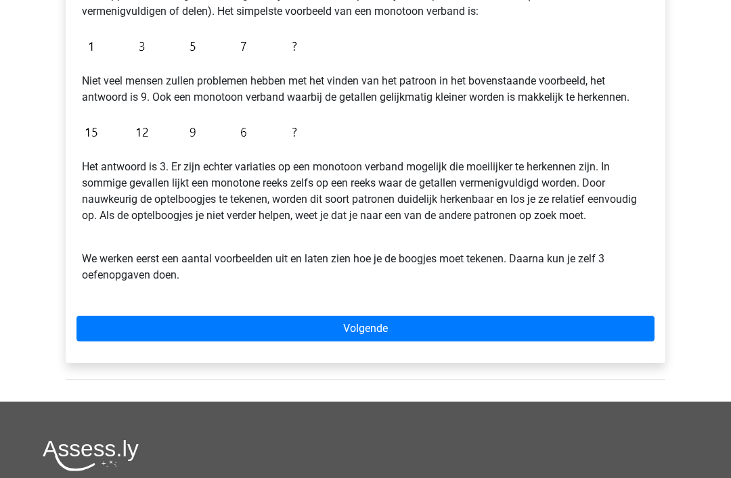
scroll to position [313, 0]
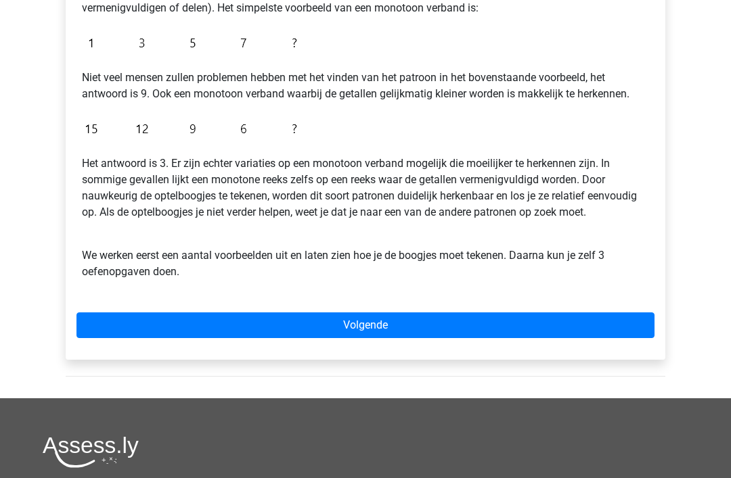
click at [549, 330] on link "Volgende" at bounding box center [365, 326] width 578 height 26
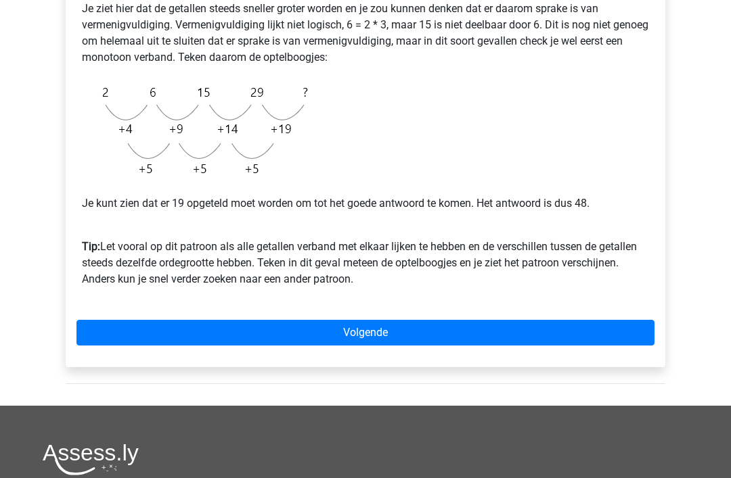
scroll to position [317, 0]
click at [570, 334] on link "Volgende" at bounding box center [365, 333] width 578 height 26
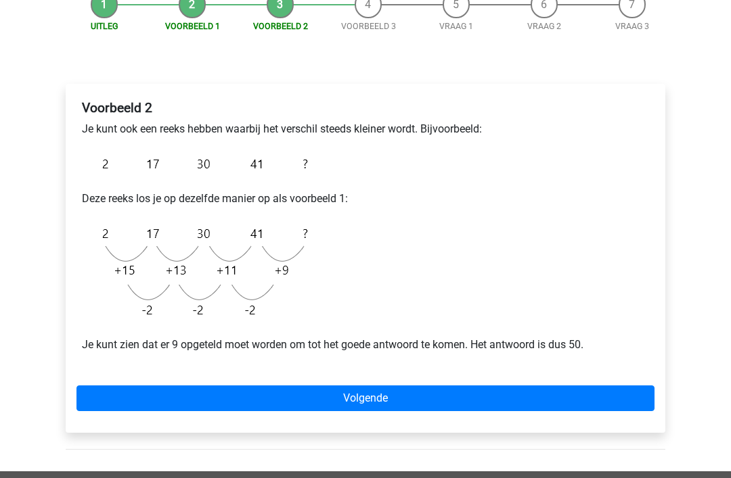
scroll to position [160, 0]
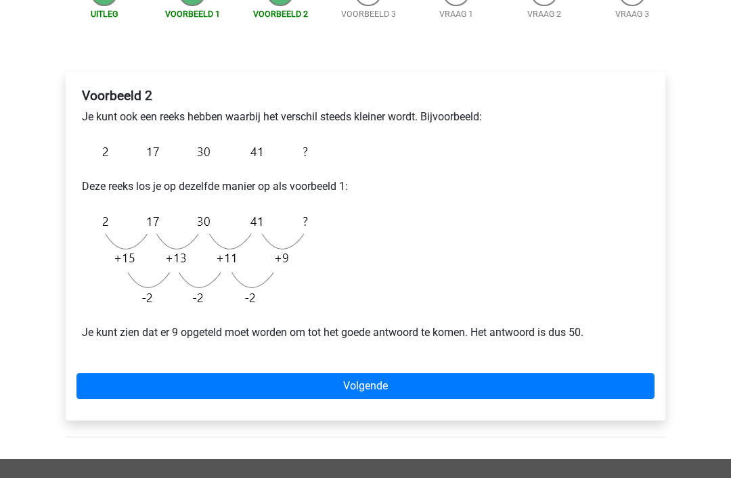
click at [559, 380] on link "Volgende" at bounding box center [365, 387] width 578 height 26
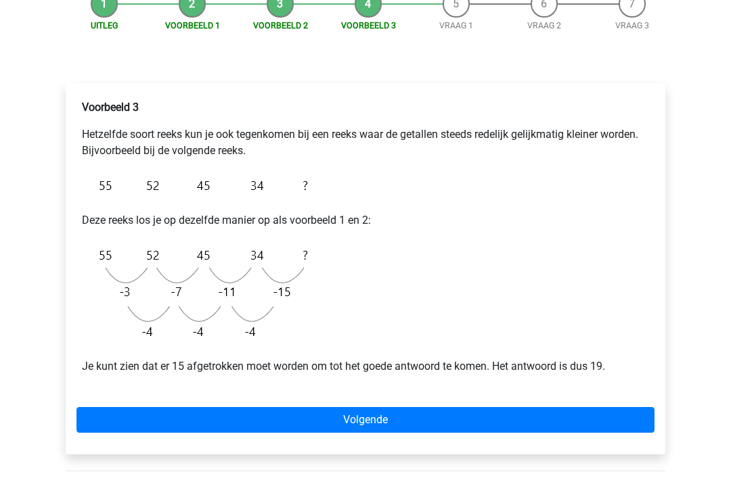
scroll to position [149, 0]
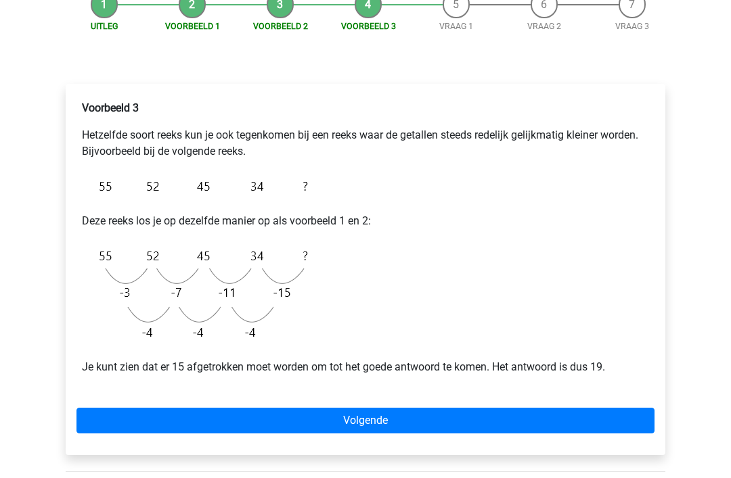
click at [493, 416] on link "Volgende" at bounding box center [365, 421] width 578 height 26
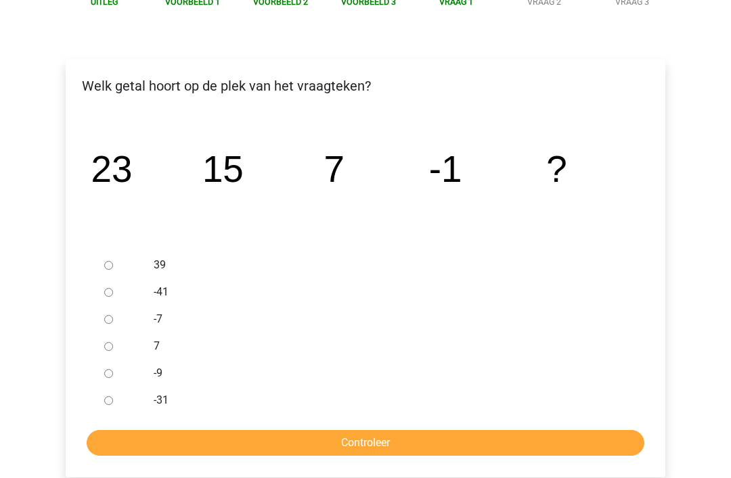
scroll to position [172, 0]
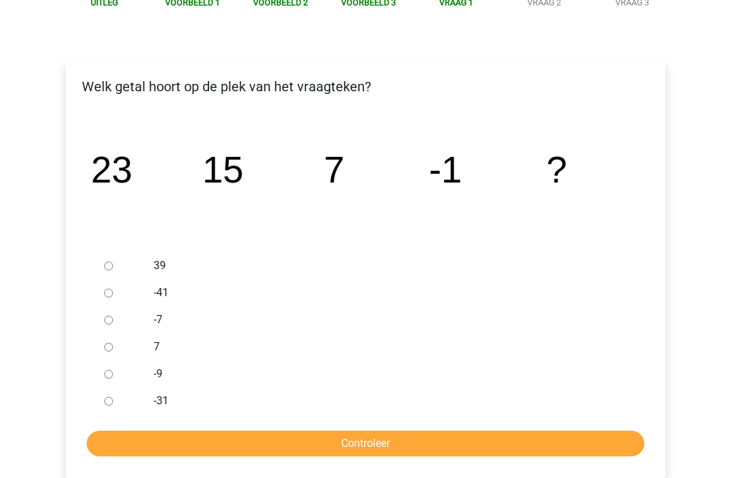
click at [110, 373] on input "-9" at bounding box center [108, 375] width 9 height 9
radio input "true"
click at [494, 445] on input "Controleer" at bounding box center [366, 445] width 558 height 26
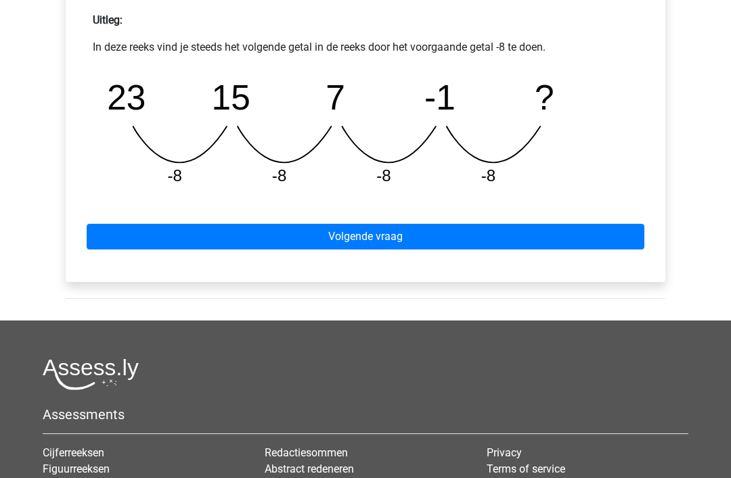
scroll to position [591, 0]
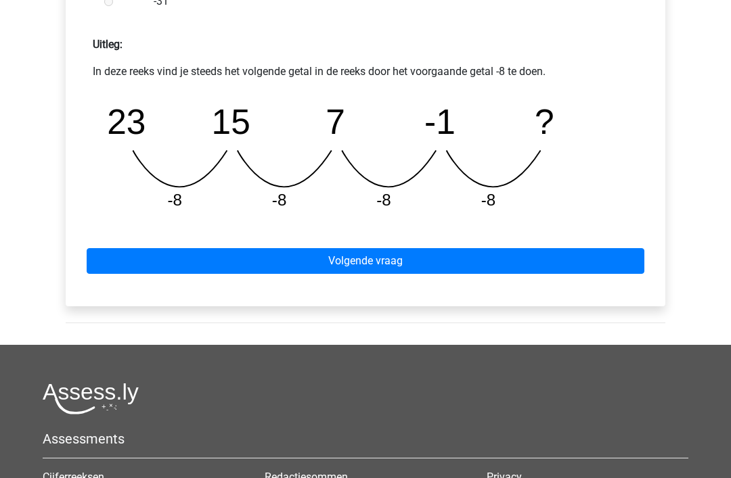
click at [576, 263] on link "Volgende vraag" at bounding box center [366, 261] width 558 height 26
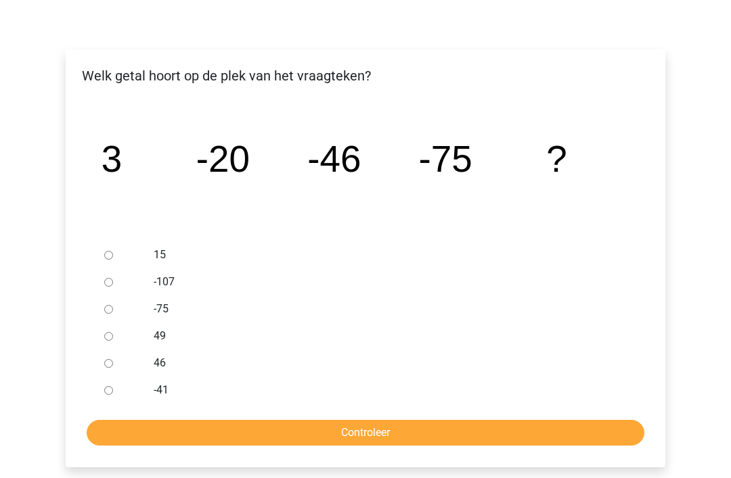
scroll to position [177, 0]
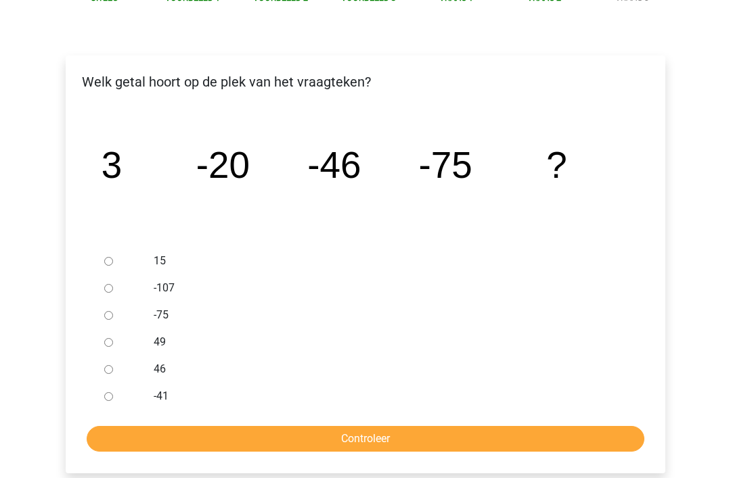
click at [113, 286] on input "-107" at bounding box center [108, 289] width 9 height 9
radio input "true"
click at [524, 441] on input "Controleer" at bounding box center [366, 440] width 558 height 26
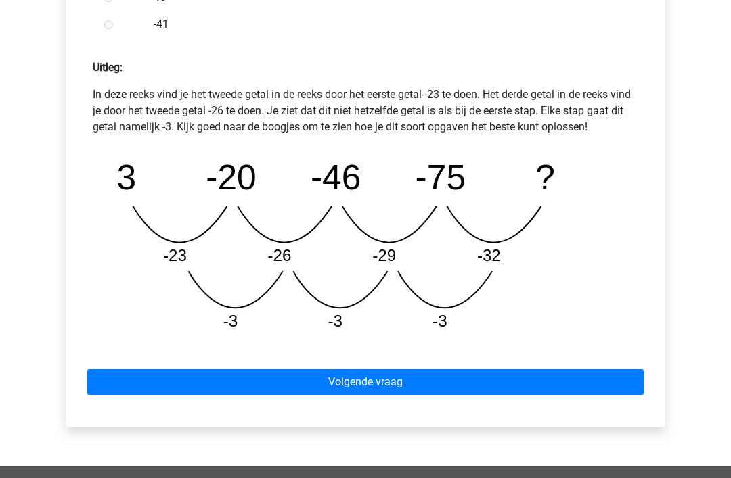
scroll to position [568, 0]
click at [538, 389] on link "Volgende vraag" at bounding box center [366, 382] width 558 height 26
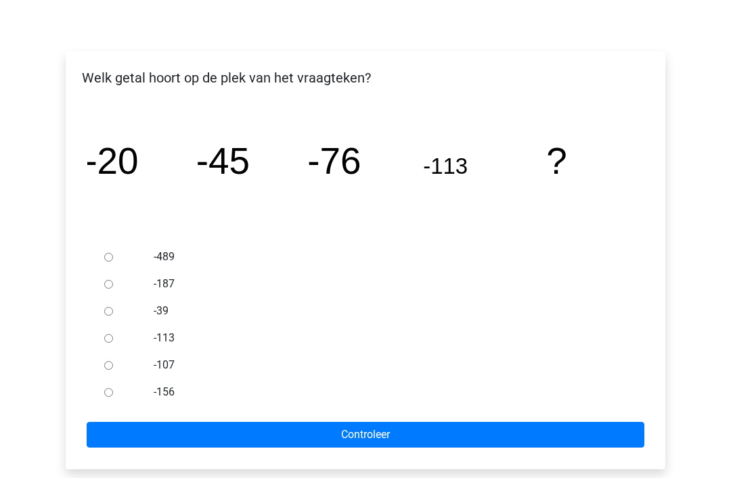
scroll to position [196, 0]
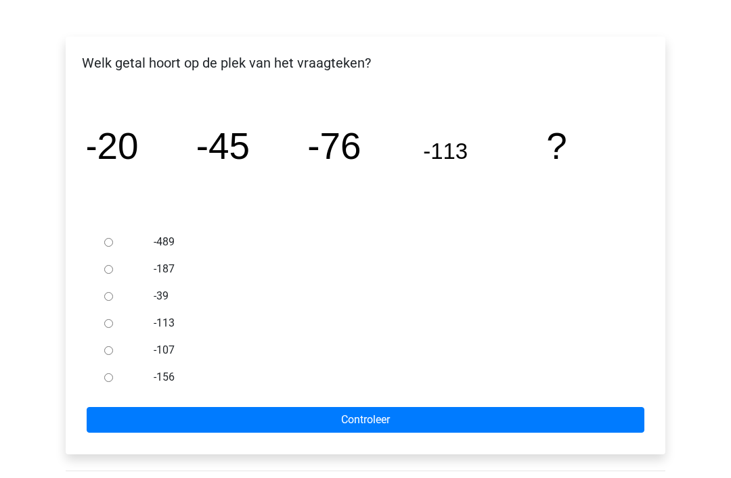
click at [105, 271] on input "-187" at bounding box center [108, 270] width 9 height 9
radio input "true"
click at [546, 431] on input "Controleer" at bounding box center [366, 421] width 558 height 26
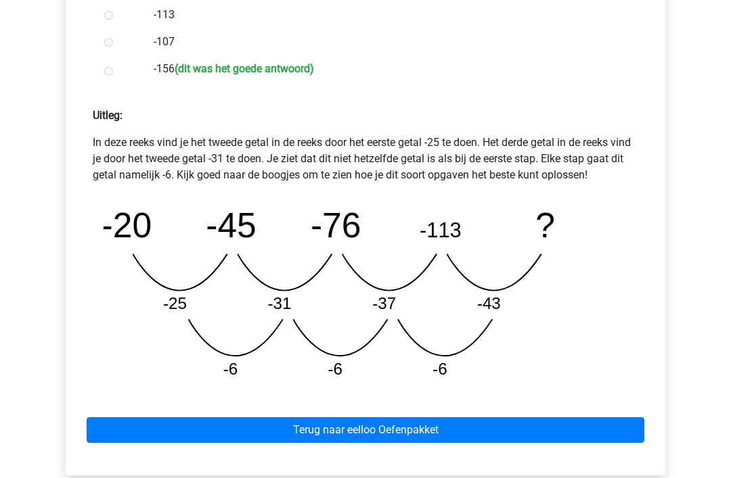
scroll to position [514, 0]
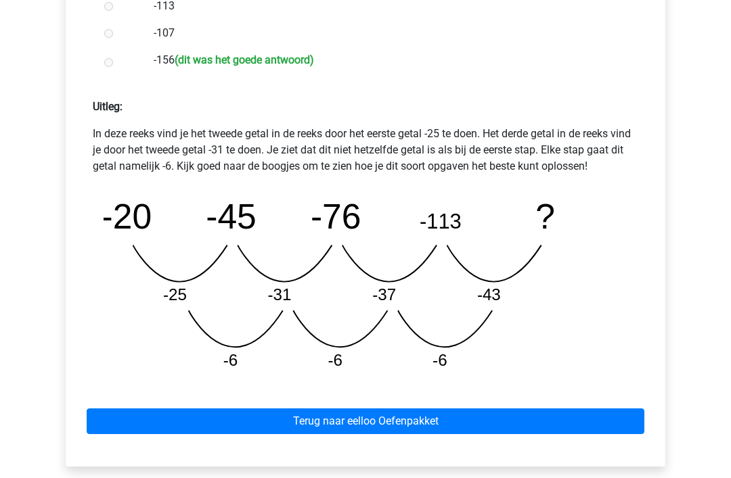
click at [501, 432] on link "Terug naar eelloo Oefenpakket" at bounding box center [366, 422] width 558 height 26
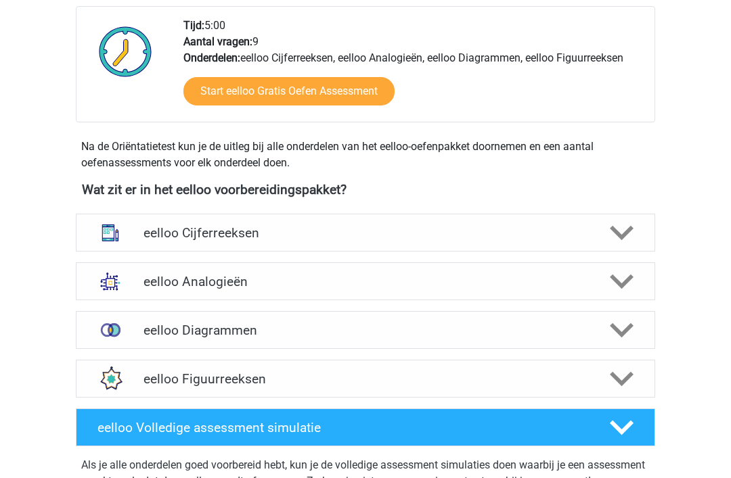
click at [629, 235] on icon at bounding box center [622, 234] width 24 height 24
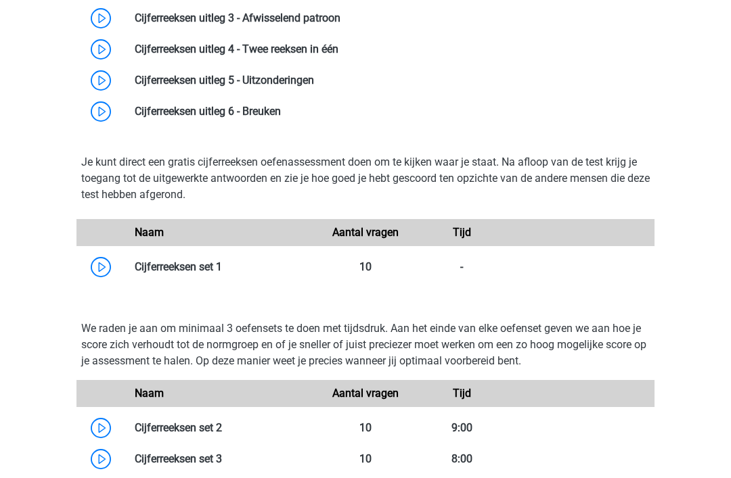
scroll to position [729, 0]
click at [222, 271] on link at bounding box center [222, 266] width 0 height 13
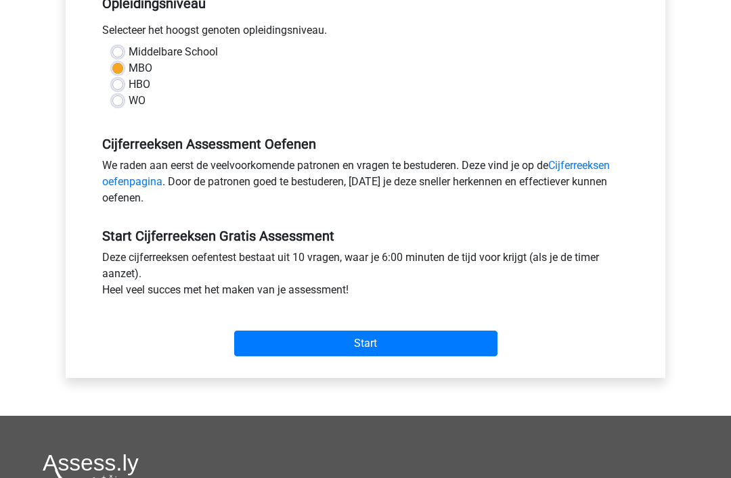
scroll to position [298, 0]
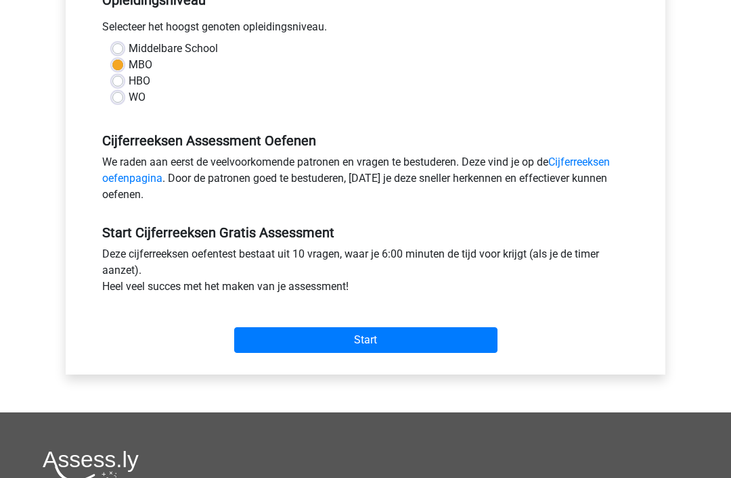
click at [436, 338] on input "Start" at bounding box center [365, 341] width 263 height 26
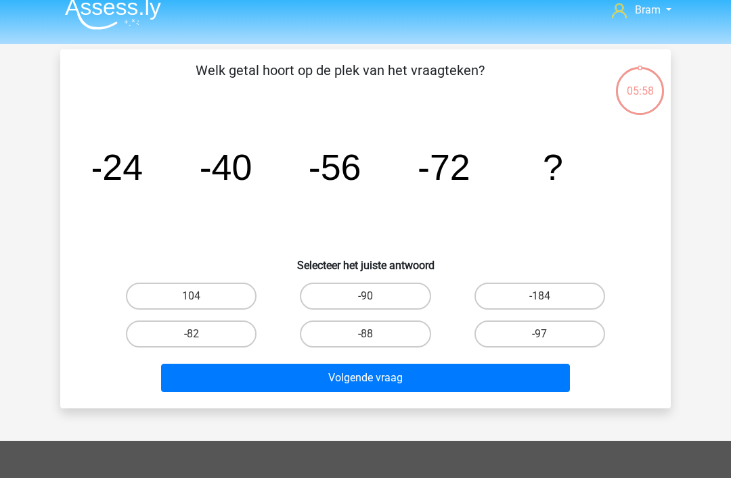
scroll to position [13, 0]
click at [363, 339] on label "-88" at bounding box center [365, 334] width 131 height 27
click at [365, 339] on input "-88" at bounding box center [369, 338] width 9 height 9
radio input "true"
click at [330, 384] on button "Volgende vraag" at bounding box center [365, 378] width 409 height 28
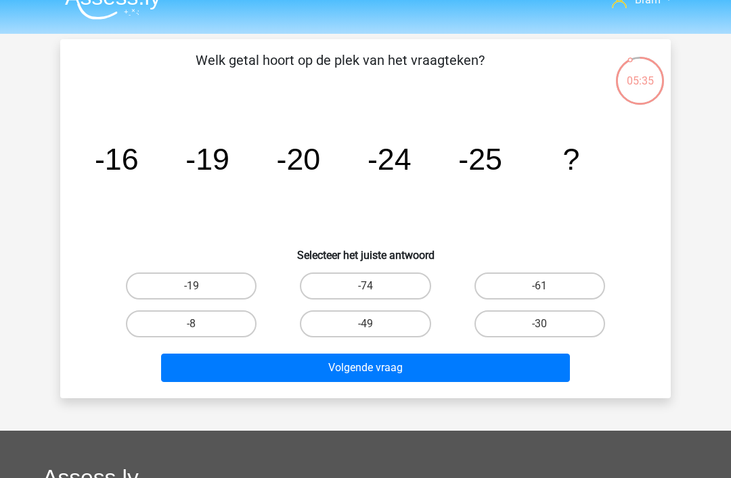
scroll to position [22, 0]
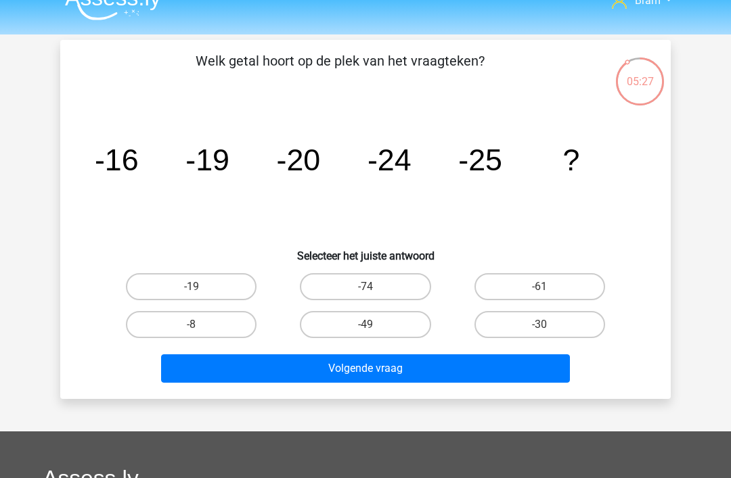
click at [566, 334] on label "-30" at bounding box center [539, 324] width 131 height 27
click at [548, 334] on input "-30" at bounding box center [543, 329] width 9 height 9
radio input "true"
click at [524, 380] on button "Volgende vraag" at bounding box center [365, 369] width 409 height 28
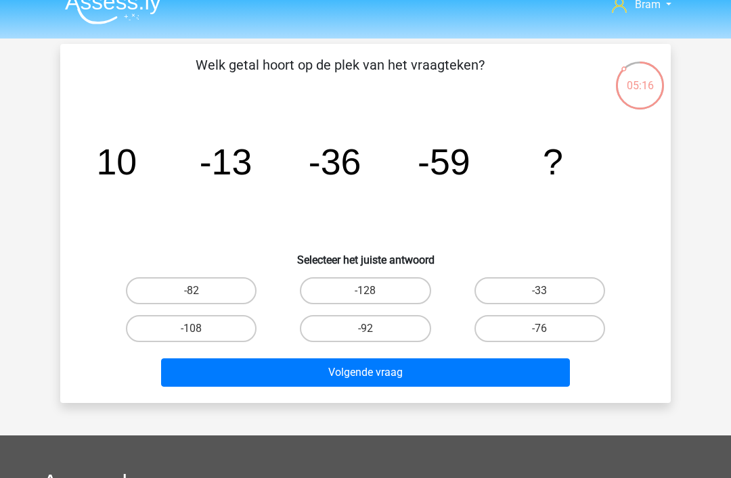
scroll to position [18, 0]
click at [157, 289] on label "-82" at bounding box center [191, 290] width 131 height 27
click at [191, 291] on input "-82" at bounding box center [195, 295] width 9 height 9
radio input "true"
click at [274, 386] on button "Volgende vraag" at bounding box center [365, 373] width 409 height 28
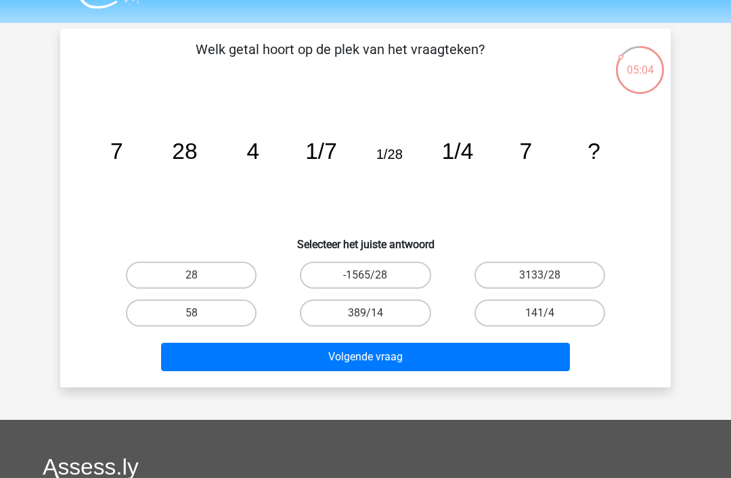
scroll to position [32, 0]
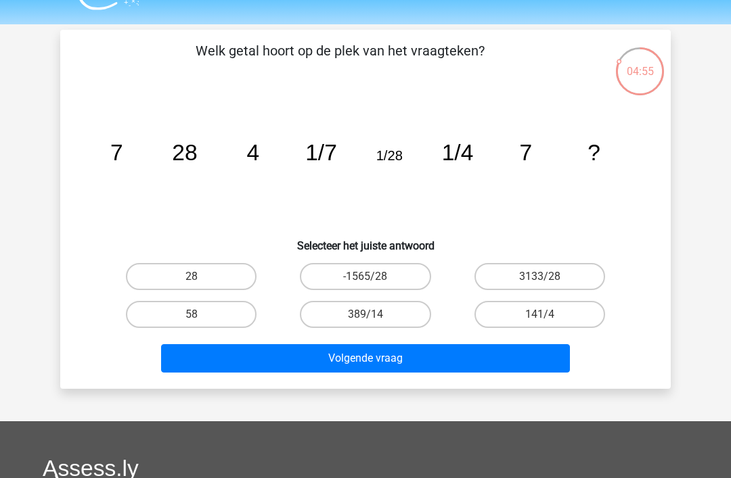
click at [162, 275] on label "28" at bounding box center [191, 276] width 131 height 27
click at [191, 277] on input "28" at bounding box center [195, 281] width 9 height 9
radio input "true"
click at [524, 350] on button "Volgende vraag" at bounding box center [365, 358] width 409 height 28
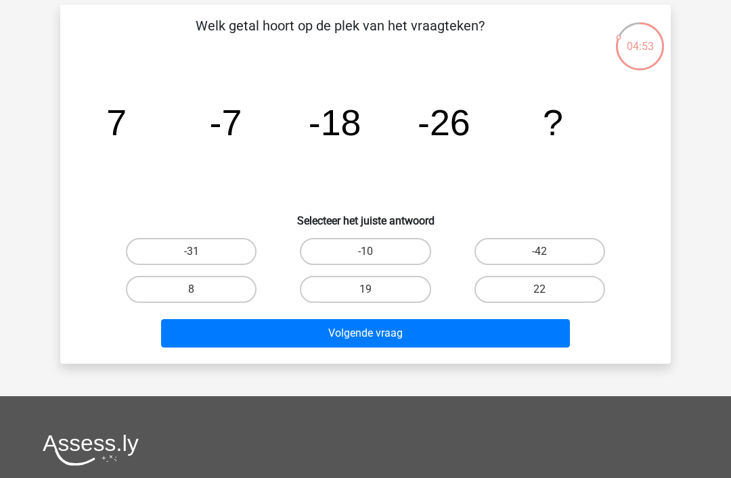
scroll to position [58, 0]
click at [575, 244] on label "-42" at bounding box center [539, 251] width 131 height 27
click at [548, 252] on input "-42" at bounding box center [543, 256] width 9 height 9
radio input "true"
click at [467, 346] on button "Volgende vraag" at bounding box center [365, 333] width 409 height 28
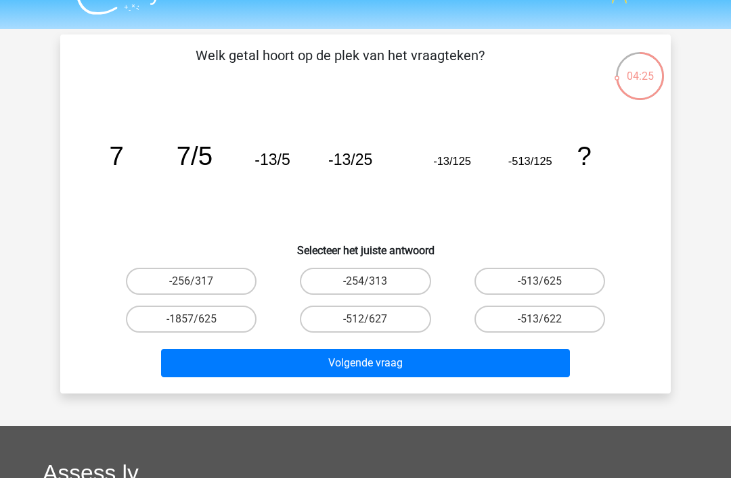
scroll to position [24, 0]
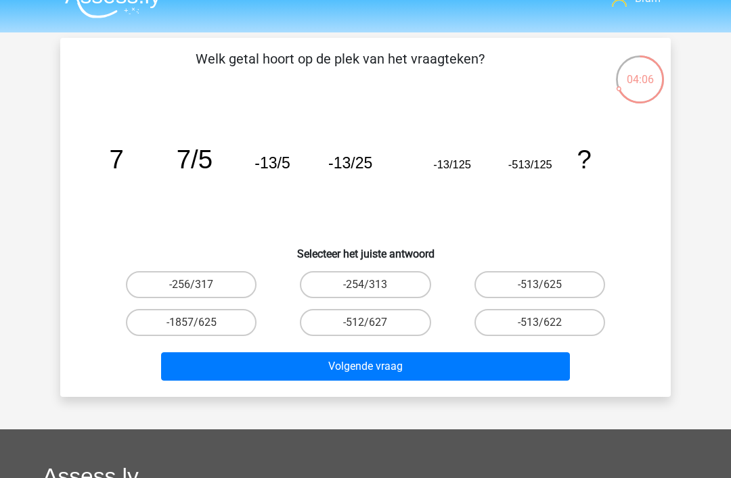
click at [554, 292] on label "-513/625" at bounding box center [539, 284] width 131 height 27
click at [548, 292] on input "-513/625" at bounding box center [543, 289] width 9 height 9
radio input "true"
click at [482, 364] on button "Volgende vraag" at bounding box center [365, 367] width 409 height 28
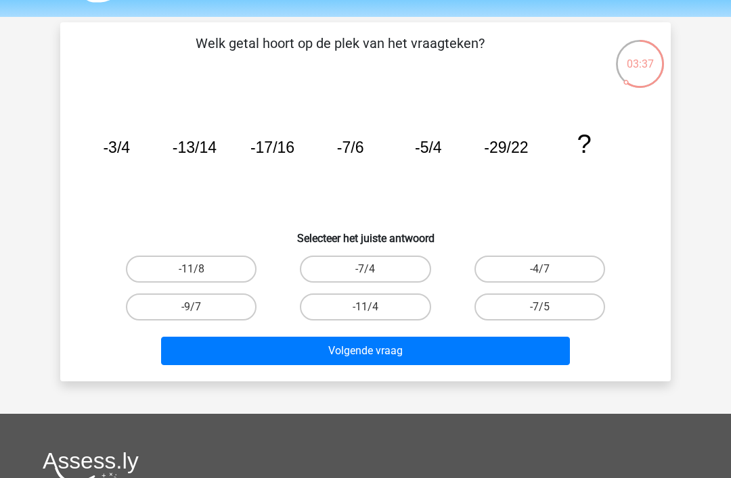
scroll to position [41, 0]
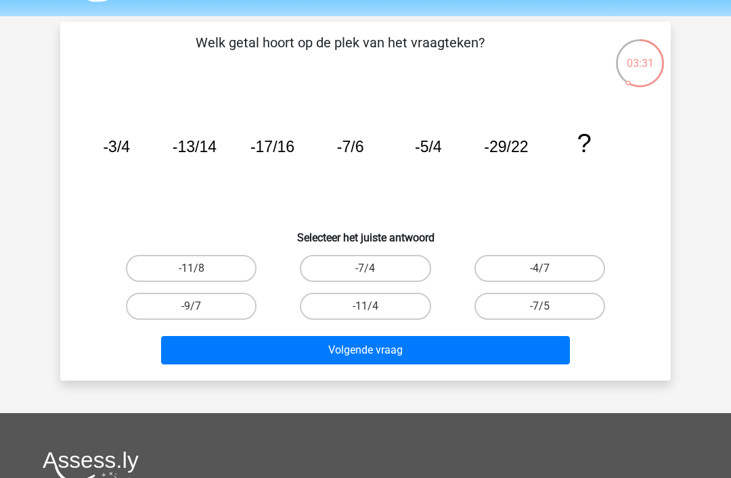
click at [560, 309] on label "-7/5" at bounding box center [539, 306] width 131 height 27
click at [548, 309] on input "-7/5" at bounding box center [543, 311] width 9 height 9
radio input "true"
click at [540, 357] on button "Volgende vraag" at bounding box center [365, 350] width 409 height 28
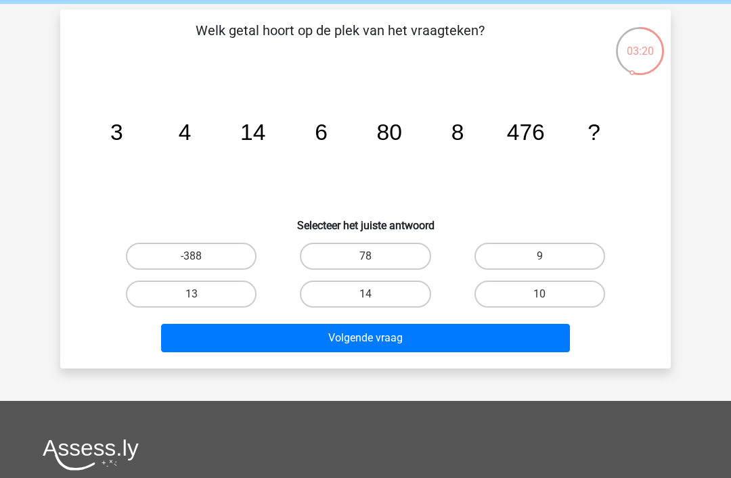
scroll to position [39, 0]
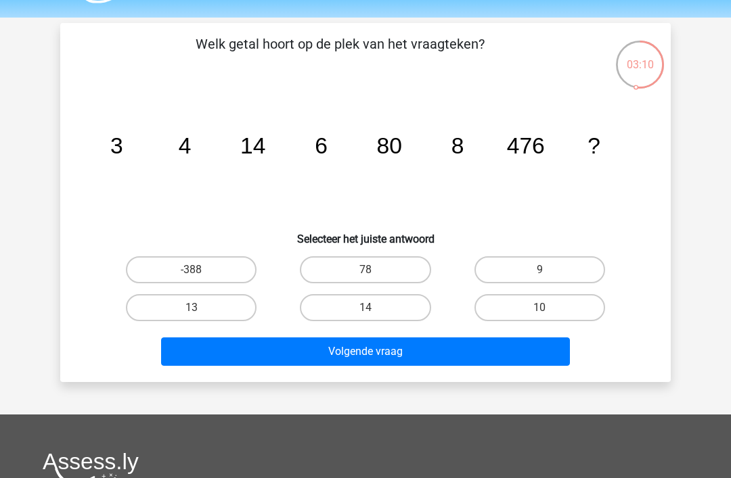
click at [592, 270] on label "9" at bounding box center [539, 269] width 131 height 27
click at [548, 270] on input "9" at bounding box center [543, 274] width 9 height 9
radio input "true"
click at [528, 353] on button "Volgende vraag" at bounding box center [365, 352] width 409 height 28
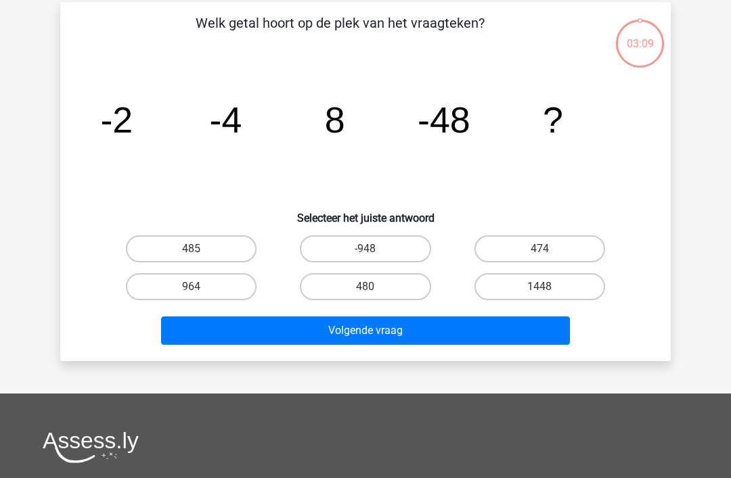
scroll to position [57, 0]
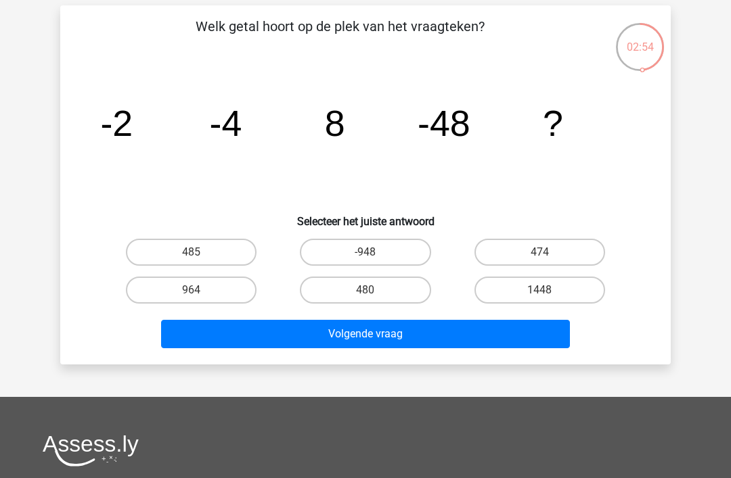
click at [150, 264] on label "485" at bounding box center [191, 252] width 131 height 27
click at [191, 261] on input "485" at bounding box center [195, 256] width 9 height 9
radio input "true"
click at [511, 337] on button "Volgende vraag" at bounding box center [365, 334] width 409 height 28
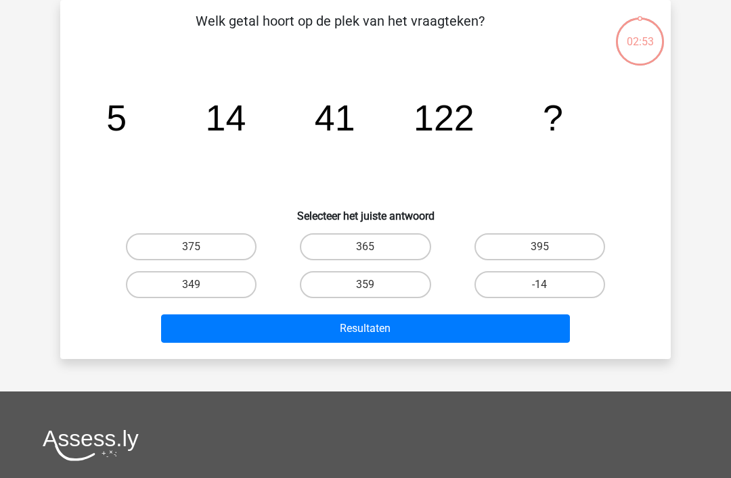
scroll to position [56, 0]
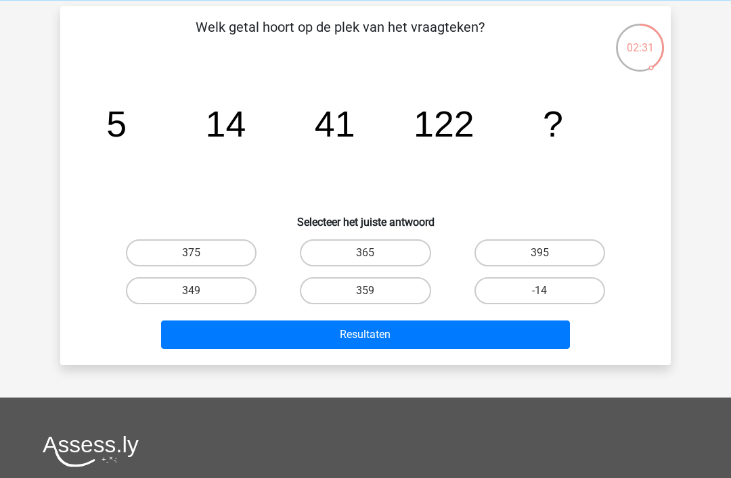
click at [329, 263] on label "365" at bounding box center [365, 253] width 131 height 27
click at [365, 262] on input "365" at bounding box center [369, 257] width 9 height 9
radio input "true"
click at [505, 340] on button "Resultaten" at bounding box center [365, 335] width 409 height 28
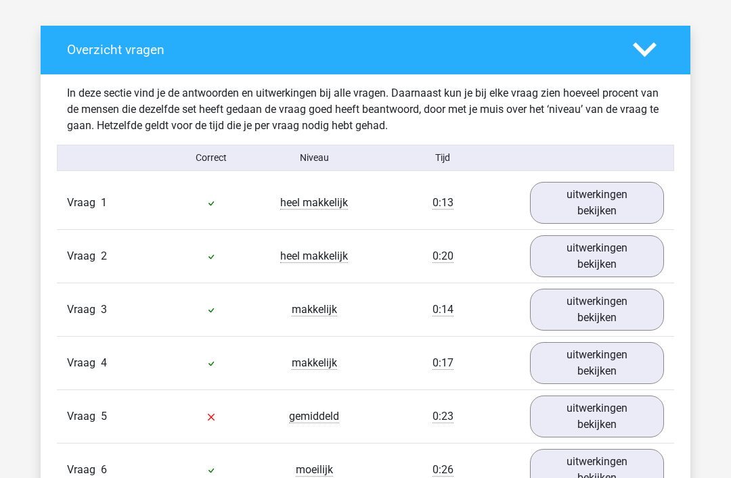
click at [633, 210] on link "uitwerkingen bekijken" at bounding box center [597, 204] width 134 height 42
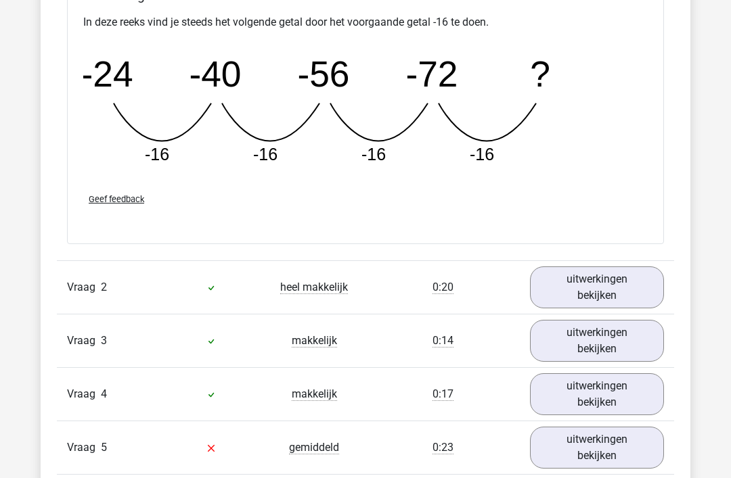
click at [627, 306] on link "uitwerkingen bekijken" at bounding box center [597, 288] width 134 height 42
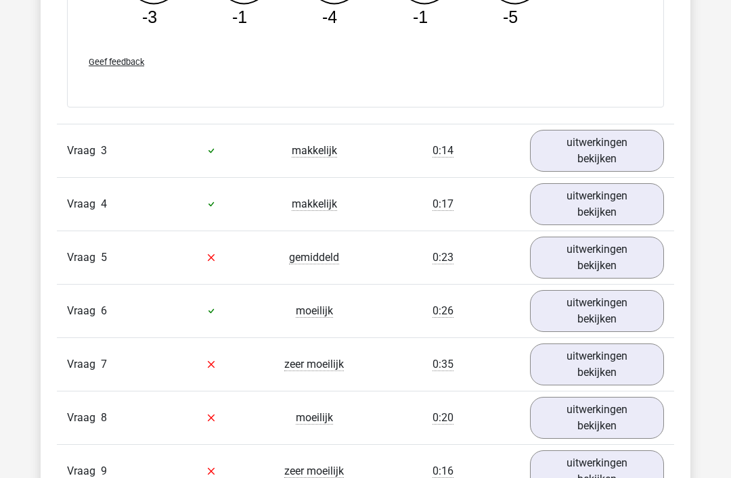
click at [633, 256] on link "uitwerkingen bekijken" at bounding box center [597, 258] width 134 height 42
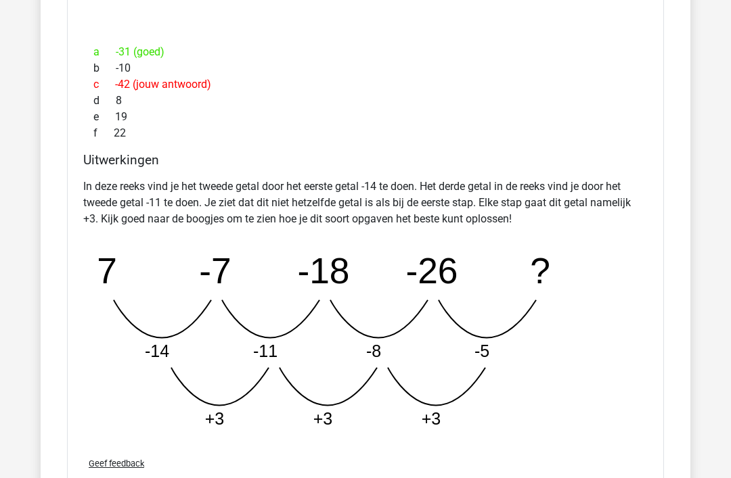
scroll to position [2533, 0]
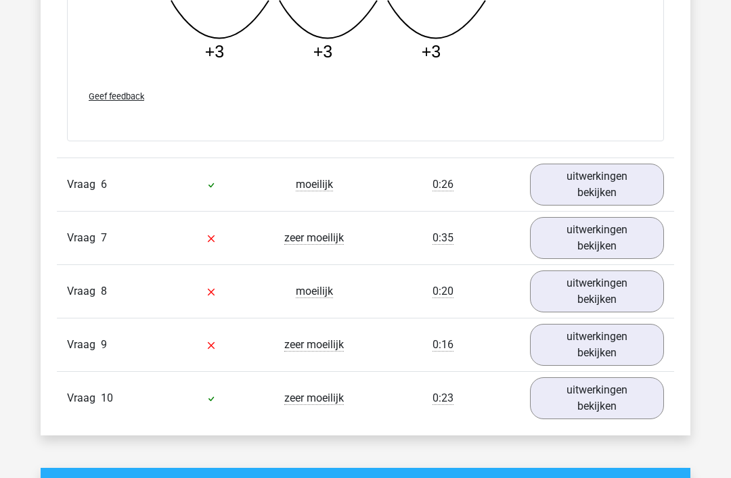
click at [639, 241] on link "uitwerkingen bekijken" at bounding box center [597, 238] width 134 height 42
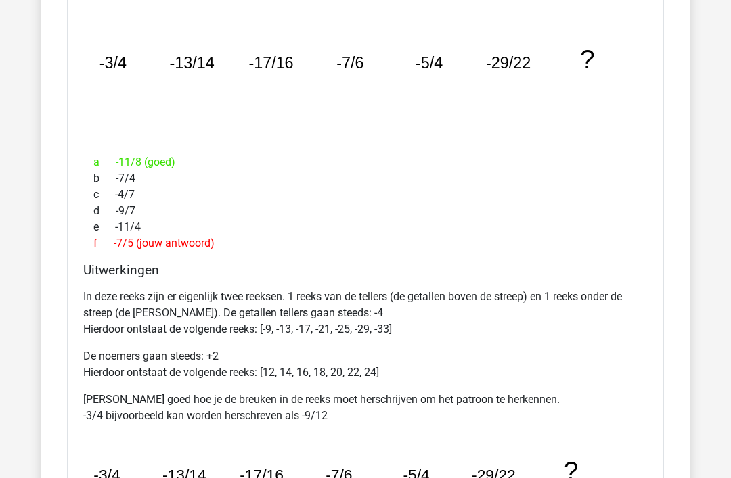
scroll to position [3206, 0]
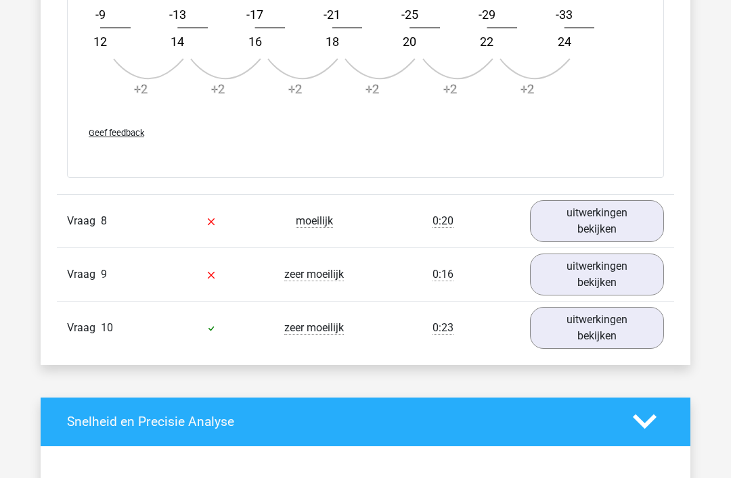
click at [628, 241] on link "uitwerkingen bekijken" at bounding box center [597, 221] width 134 height 42
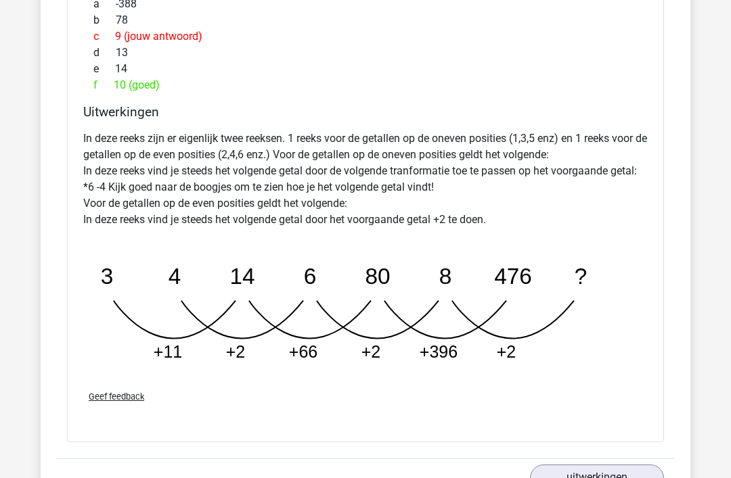
scroll to position [4223, 0]
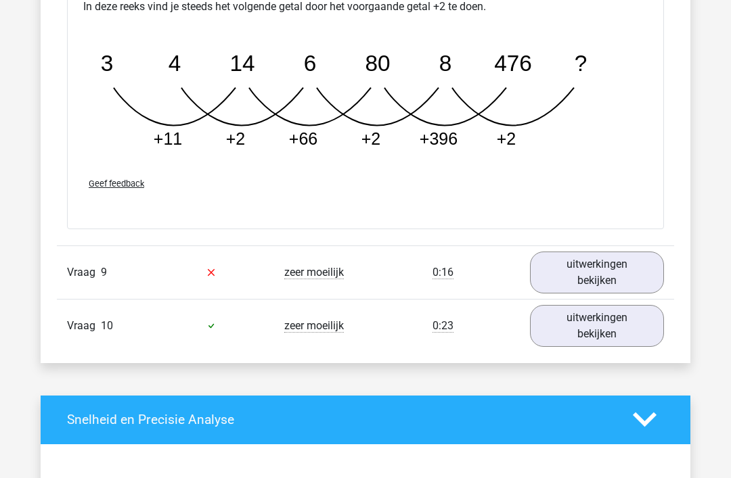
click at [622, 277] on link "uitwerkingen bekijken" at bounding box center [597, 273] width 134 height 42
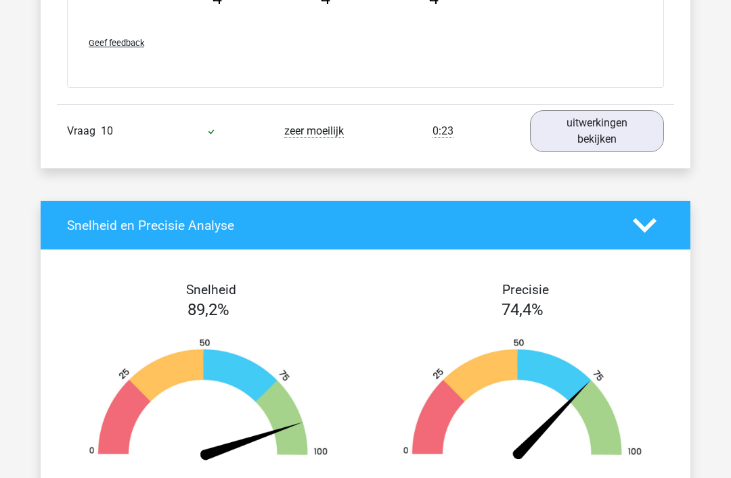
scroll to position [5307, 0]
